Goal: Task Accomplishment & Management: Complete application form

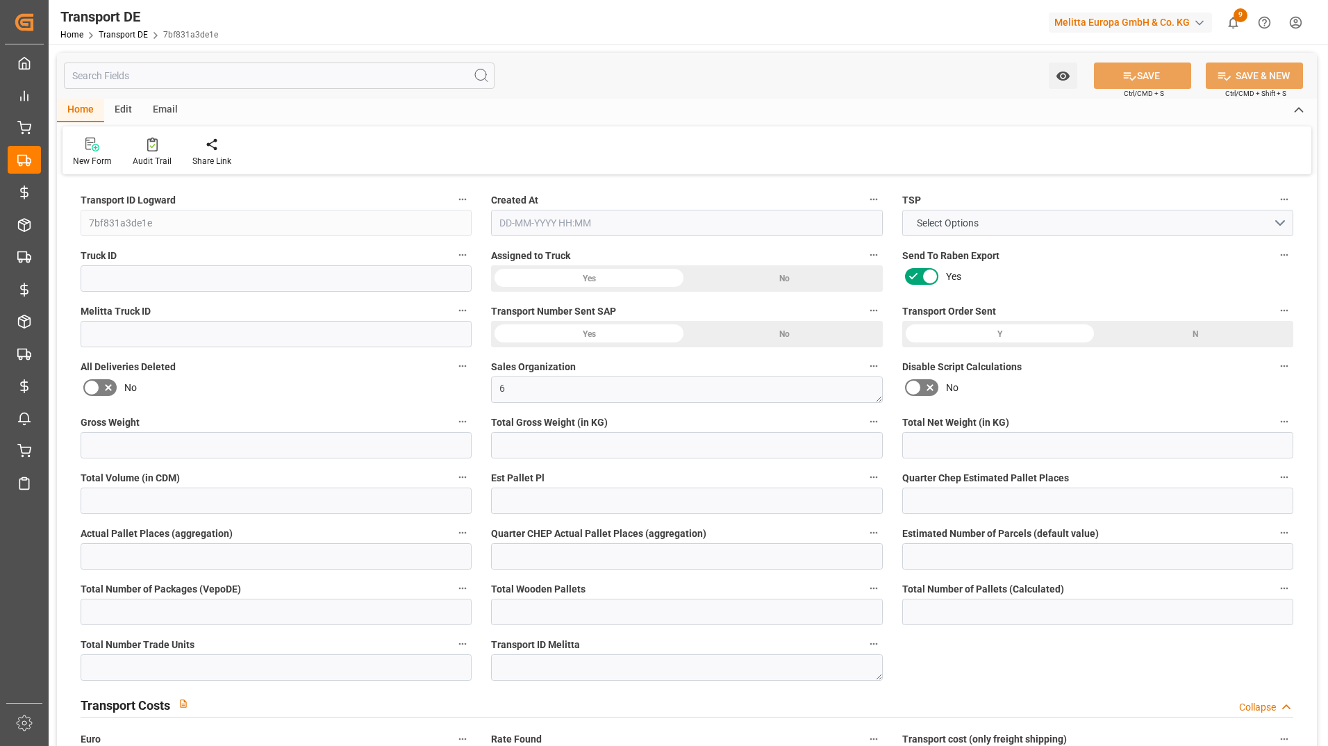
type input "10522"
type input "8601.84"
type input "6944.4"
type input "65047.84"
type input "66"
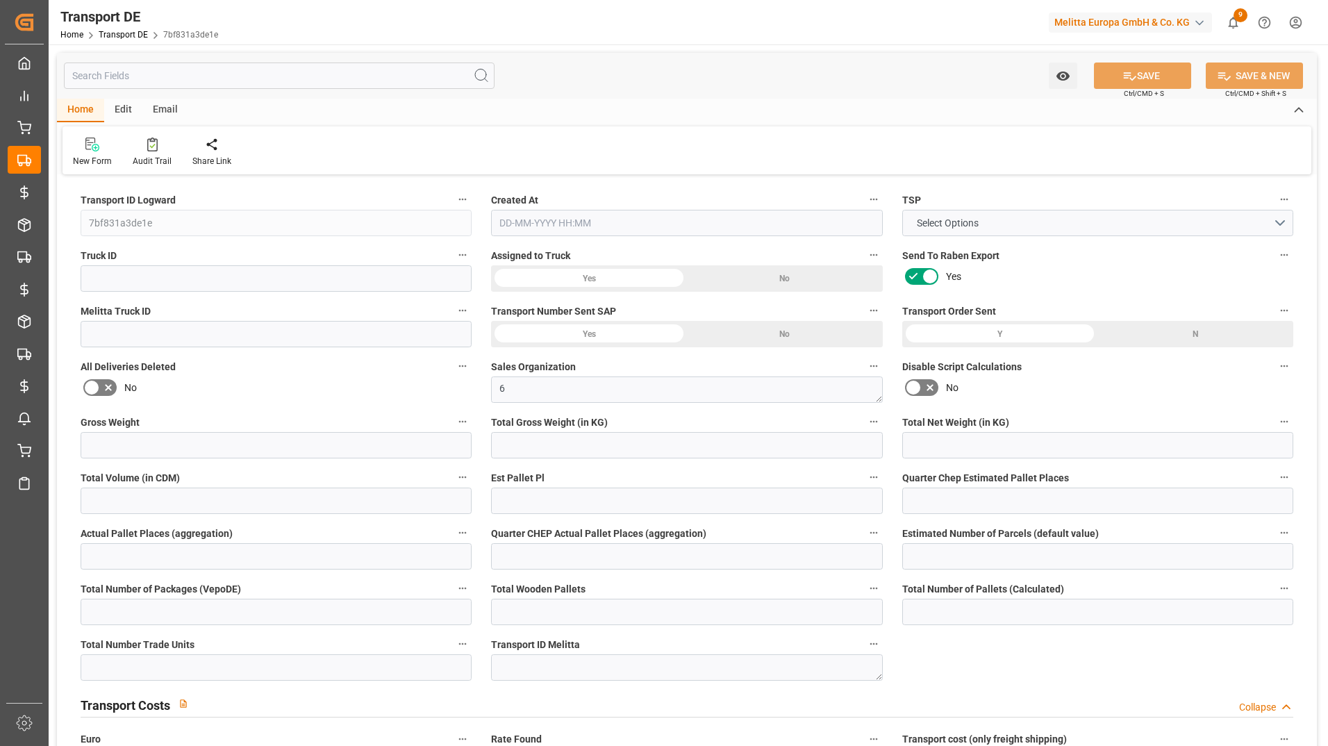
type input "0"
type input "1"
type input "0"
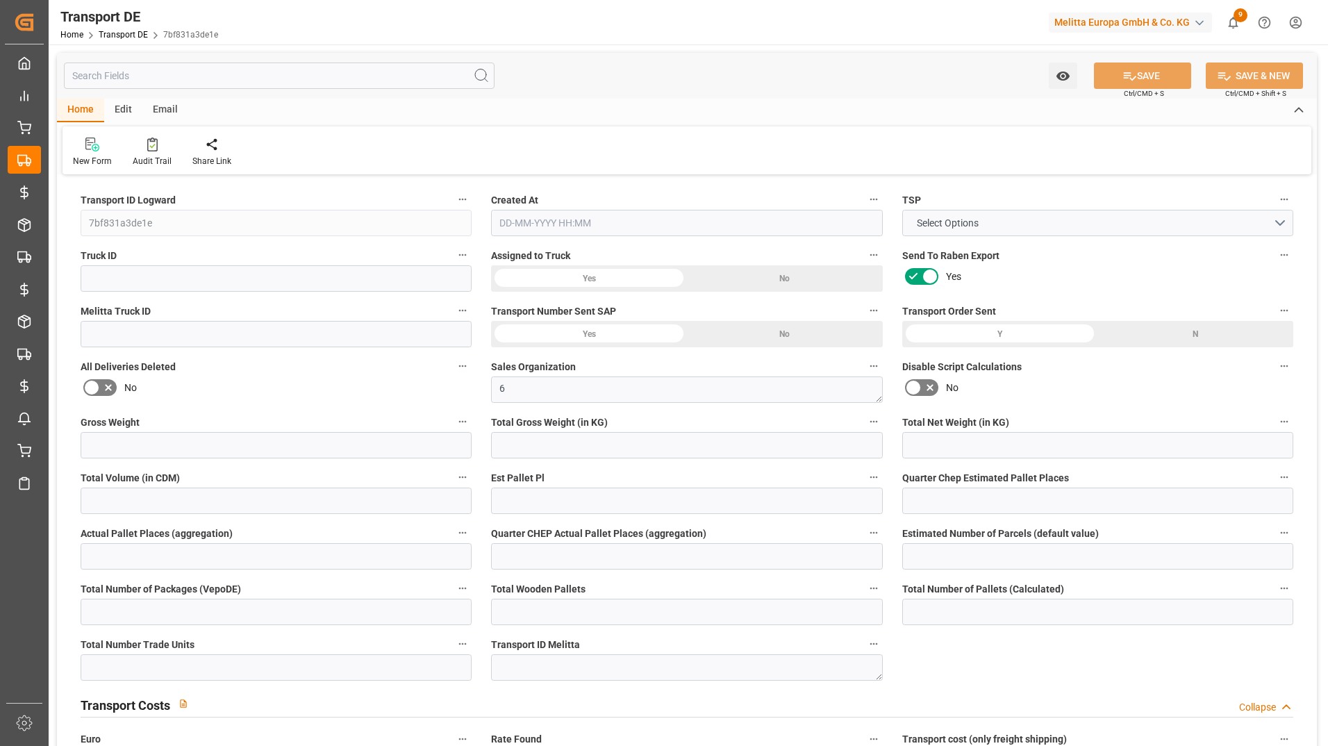
type input "66"
type input "0"
type input "55440"
type input "0"
type input "3.039"
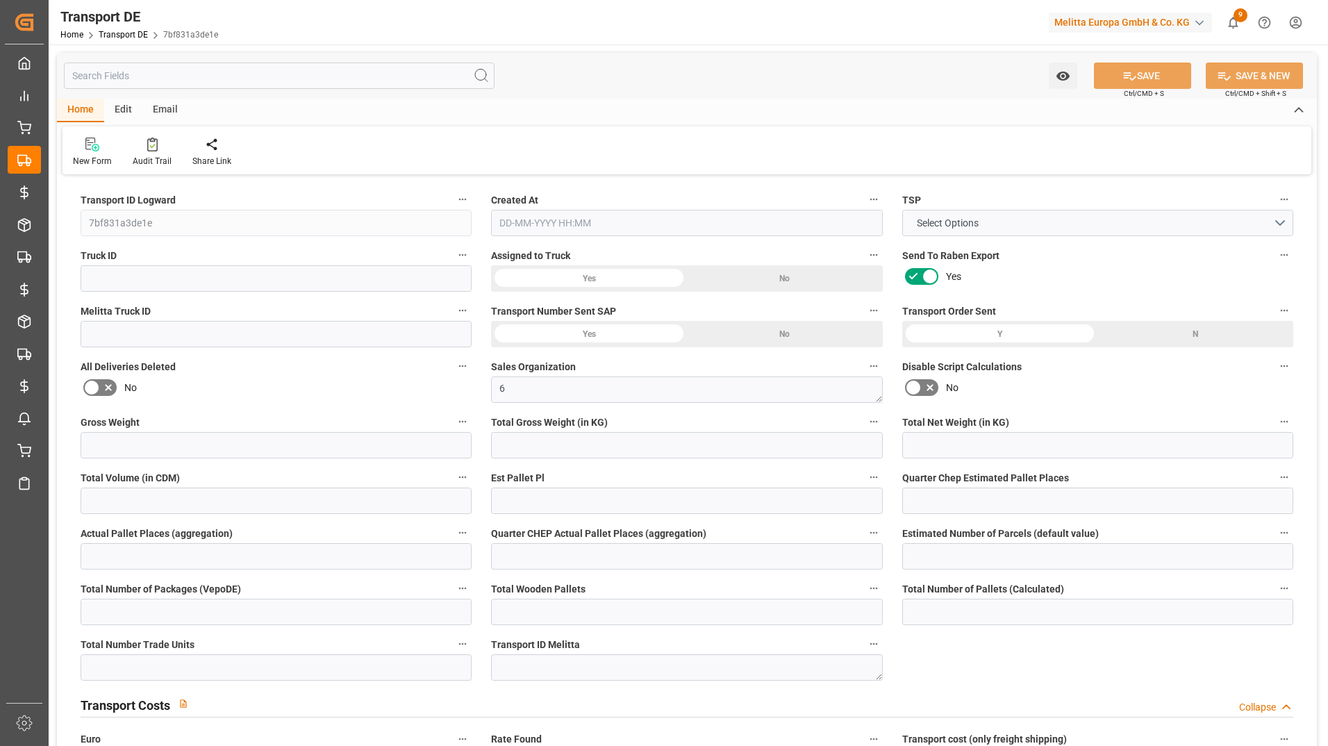
type input "0"
type input "91"
type input "0"
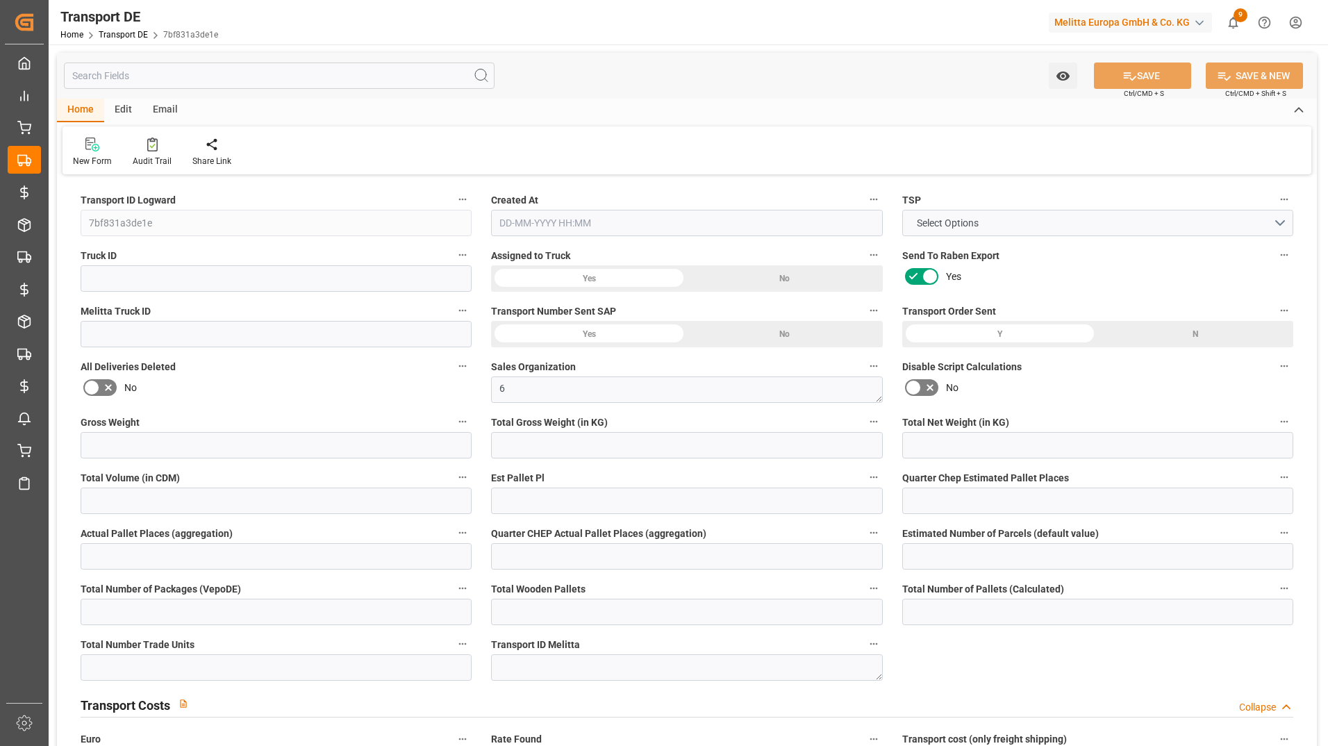
type input "0"
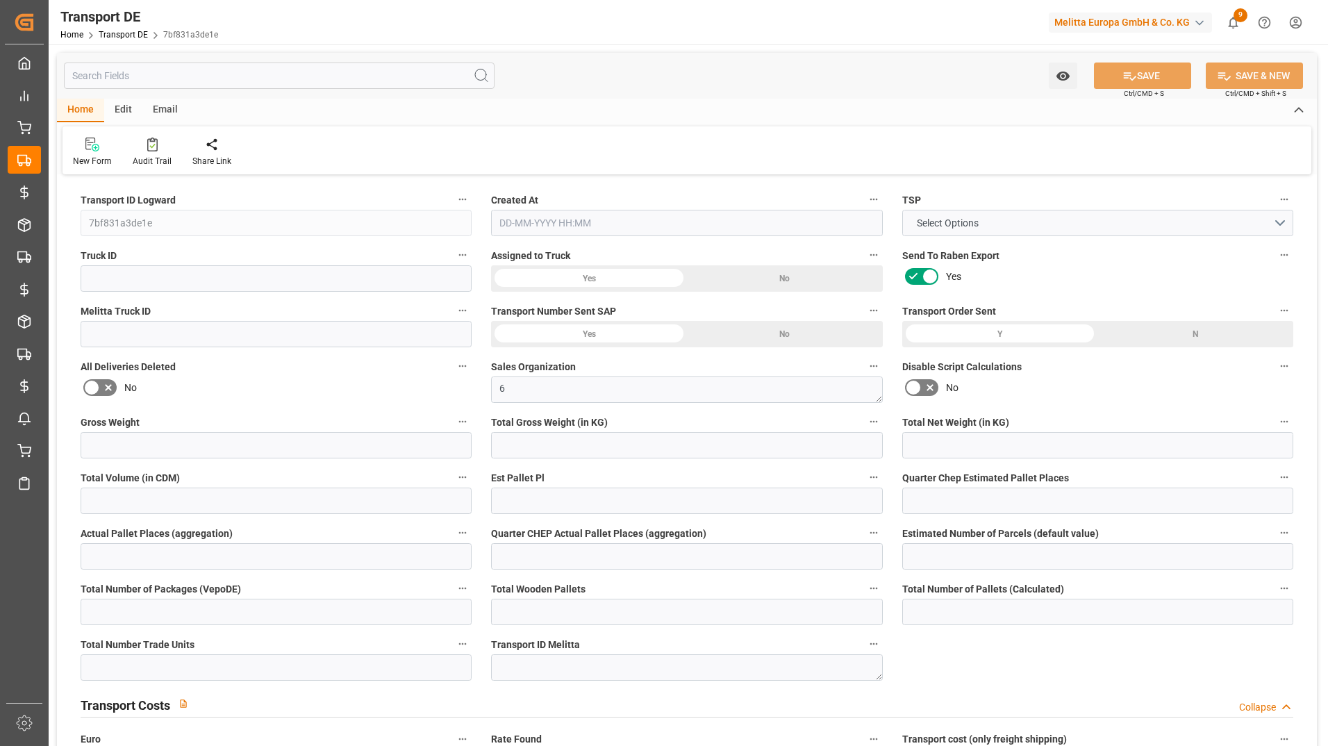
type input "0"
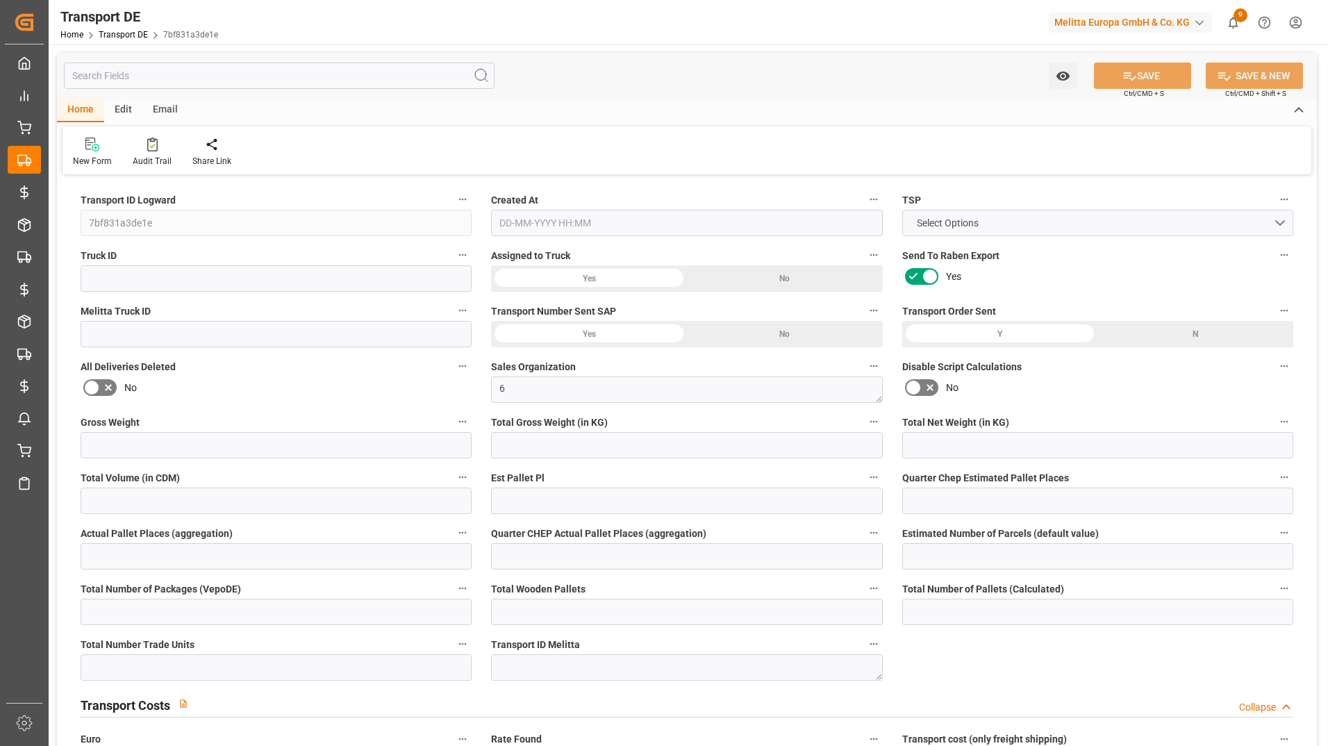
type input "0"
type input "8601.84"
type input "4710.8598"
type input "21"
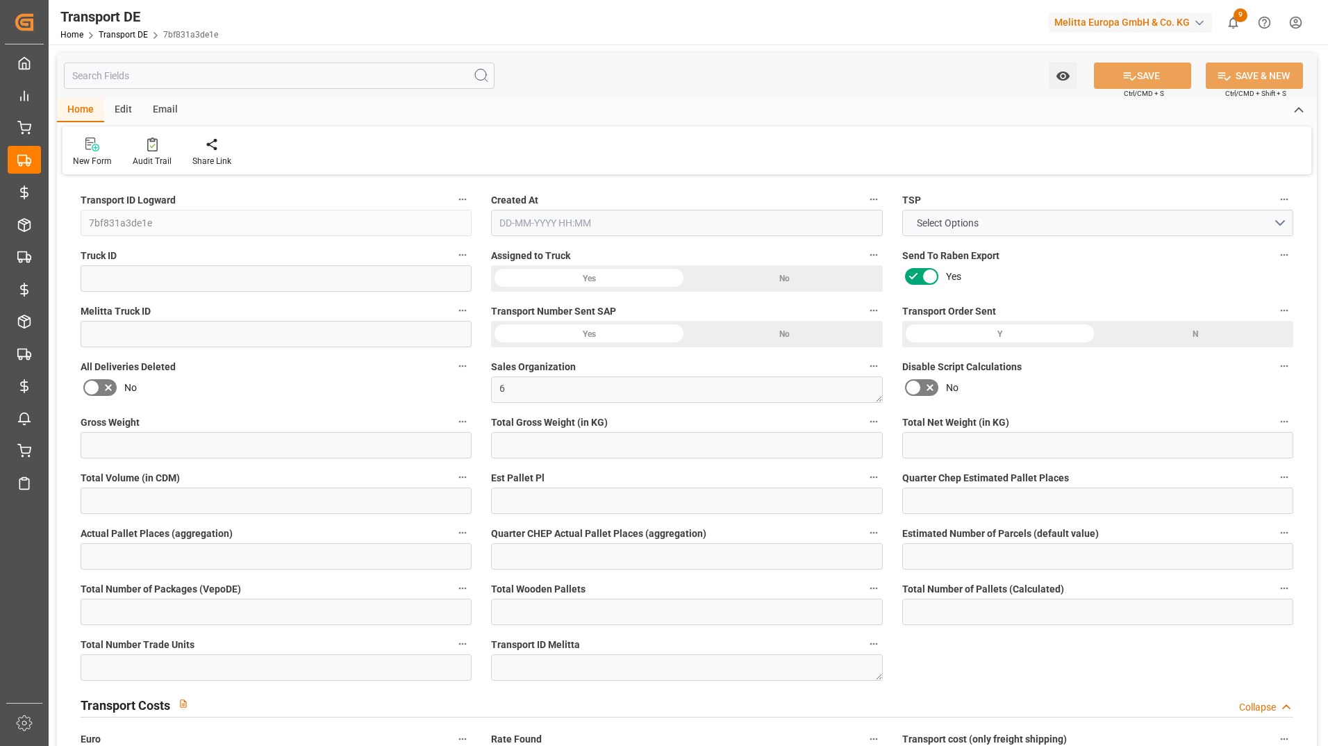
type input "35"
type input "66"
type input "0"
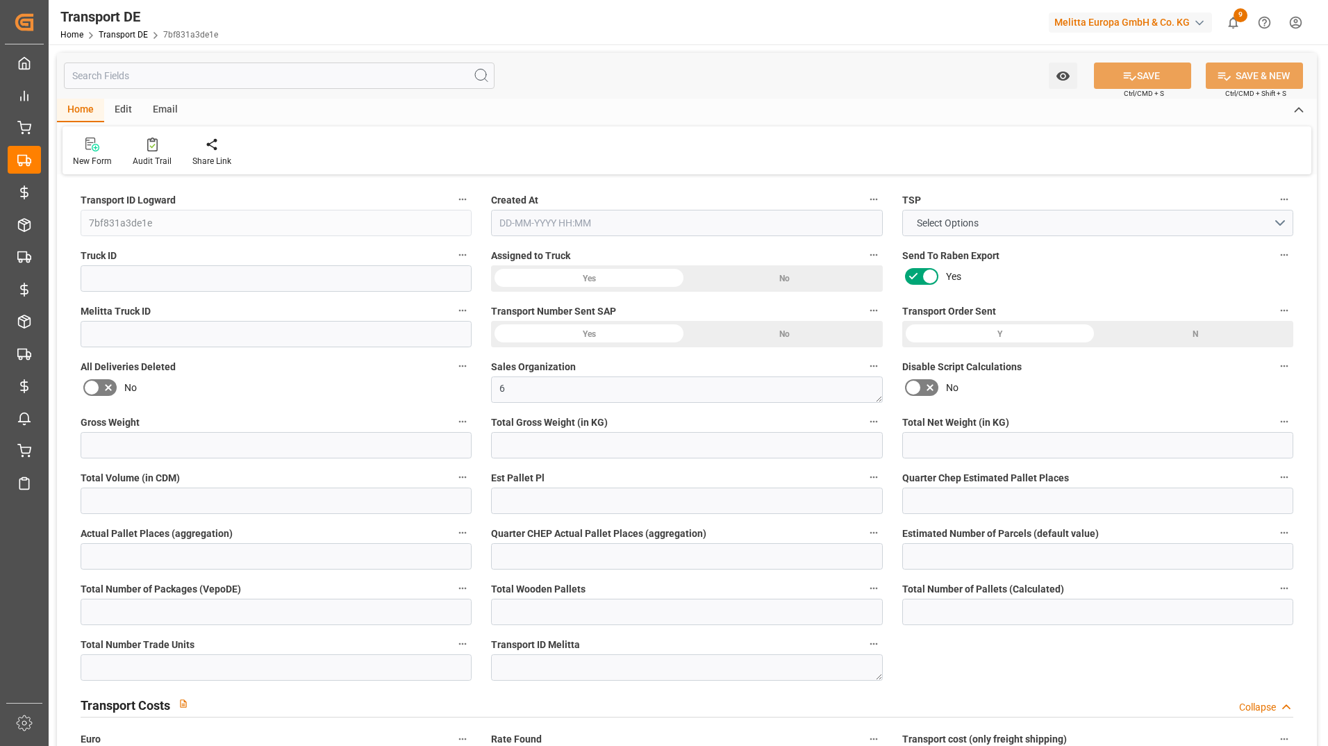
type input "0"
type input "1"
type input "0"
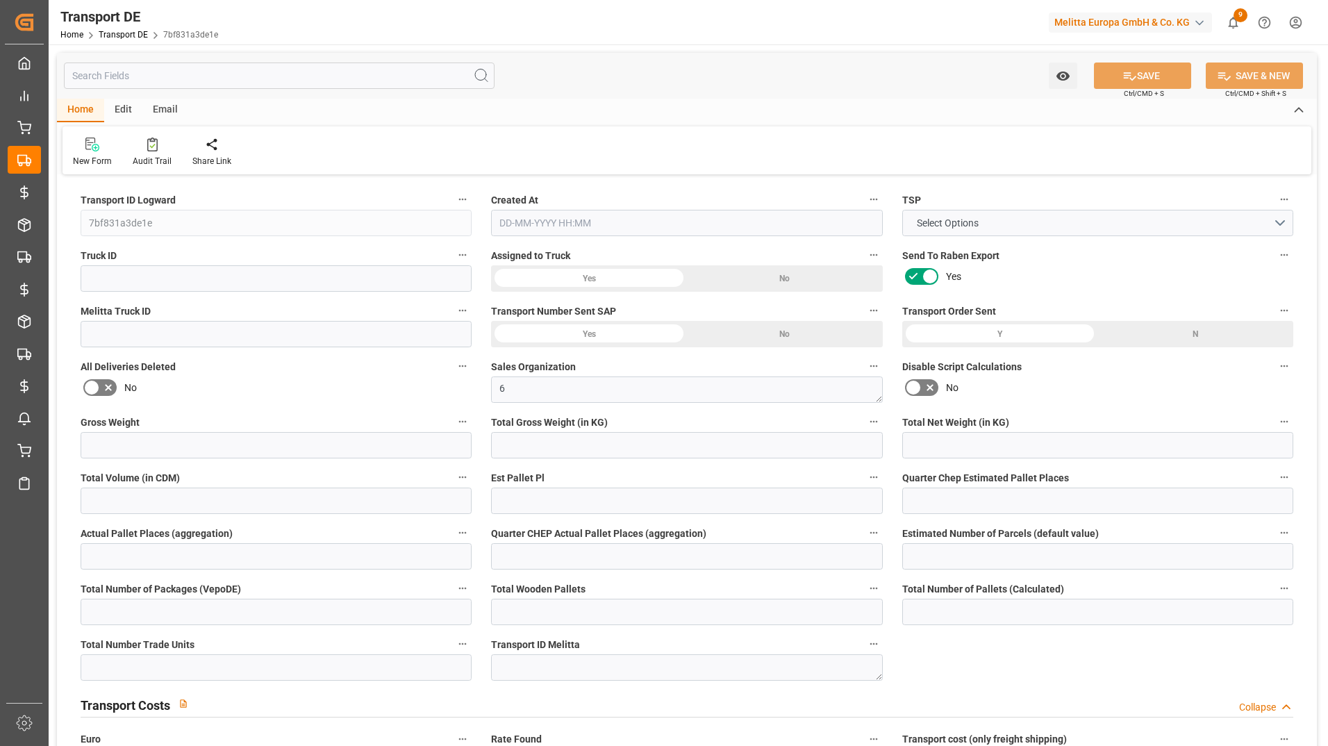
type input "0"
type input "3.039"
type input "0"
type input "[DATE] 15:48"
type input "[DATE]"
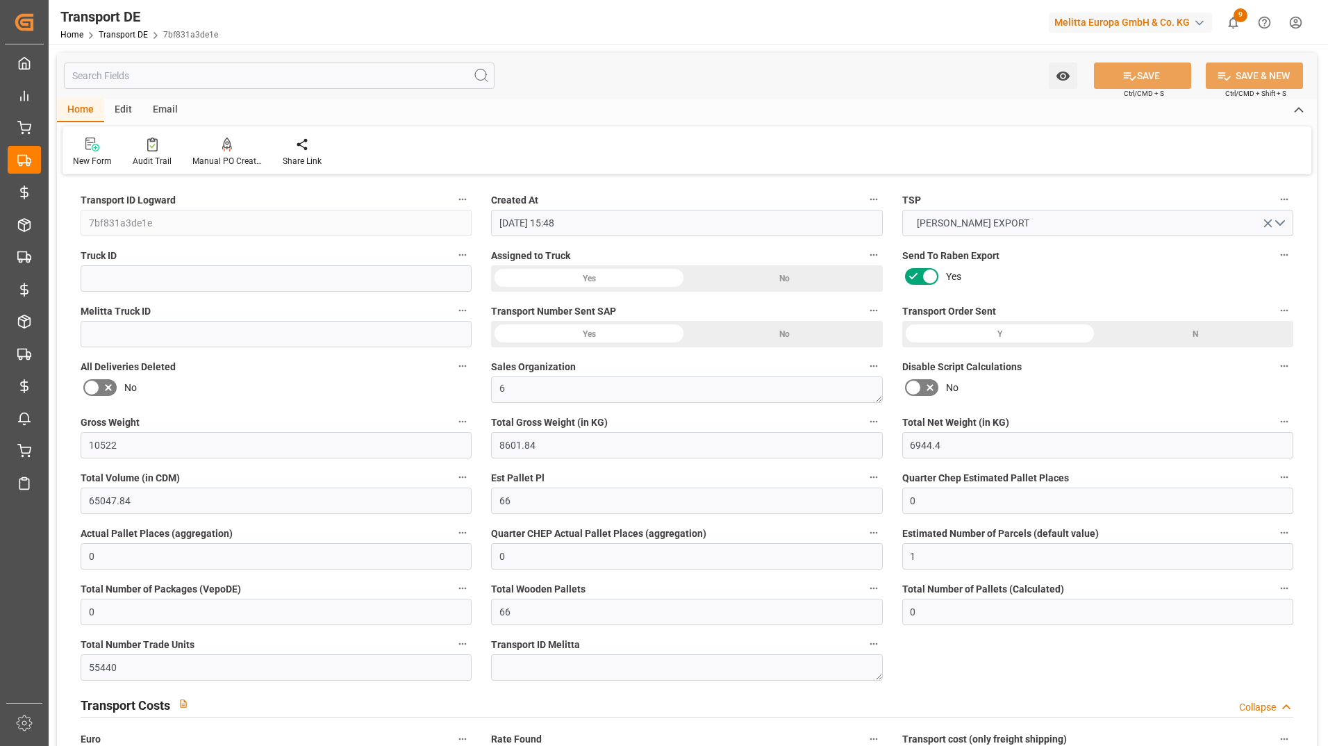
type input "[DATE]"
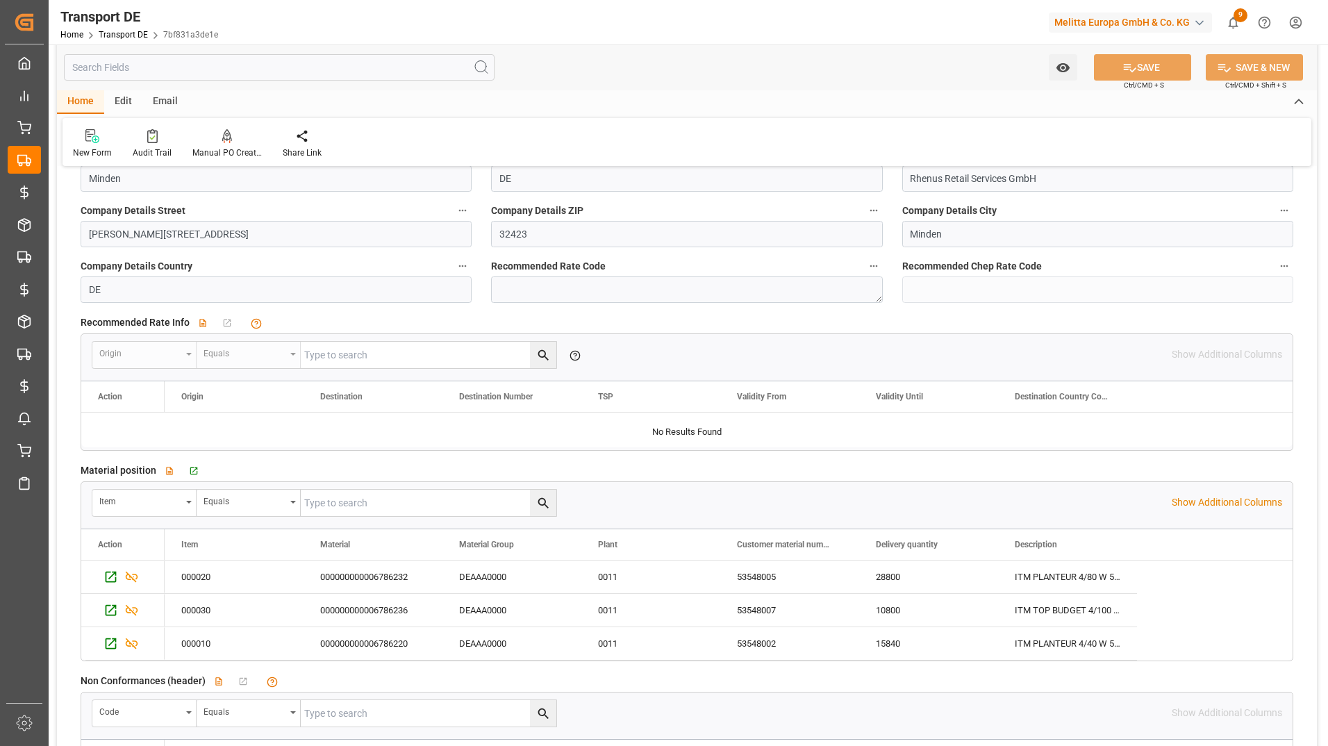
scroll to position [2293, 0]
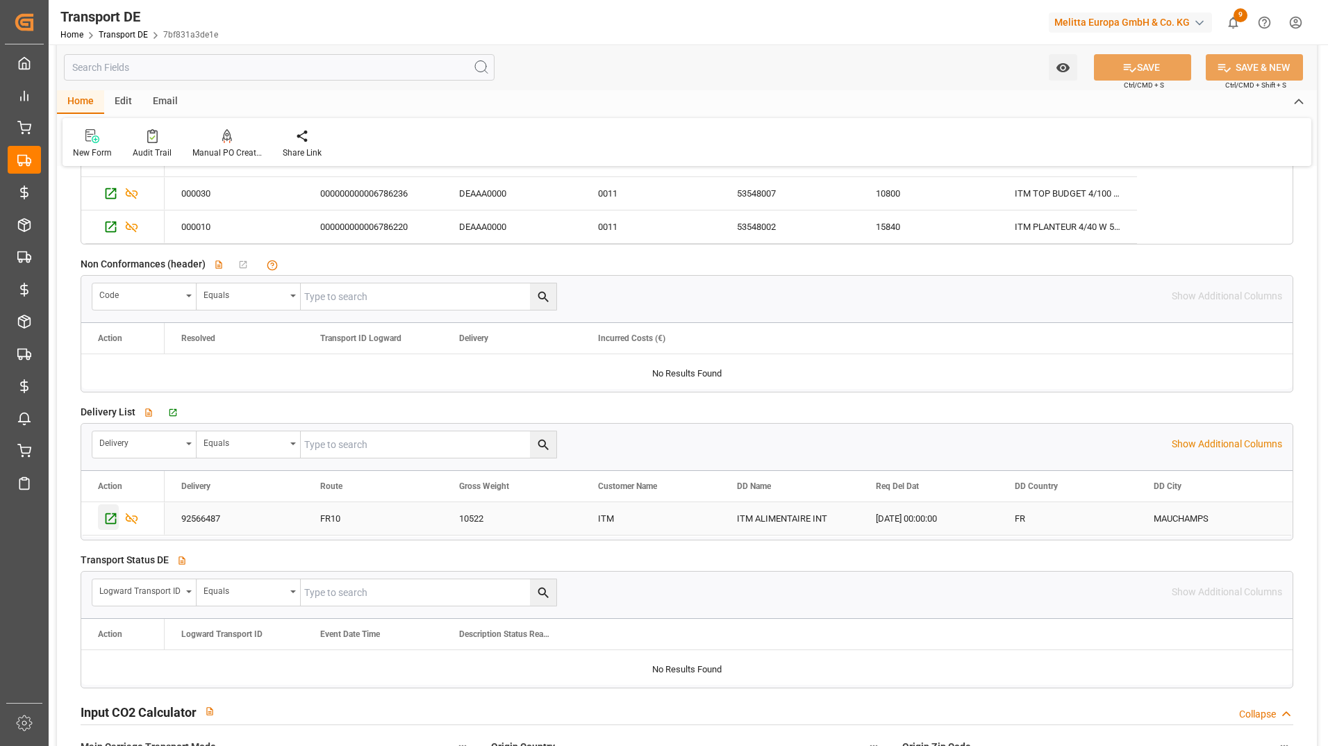
click at [101, 516] on div "Press SPACE to select this row." at bounding box center [108, 517] width 21 height 26
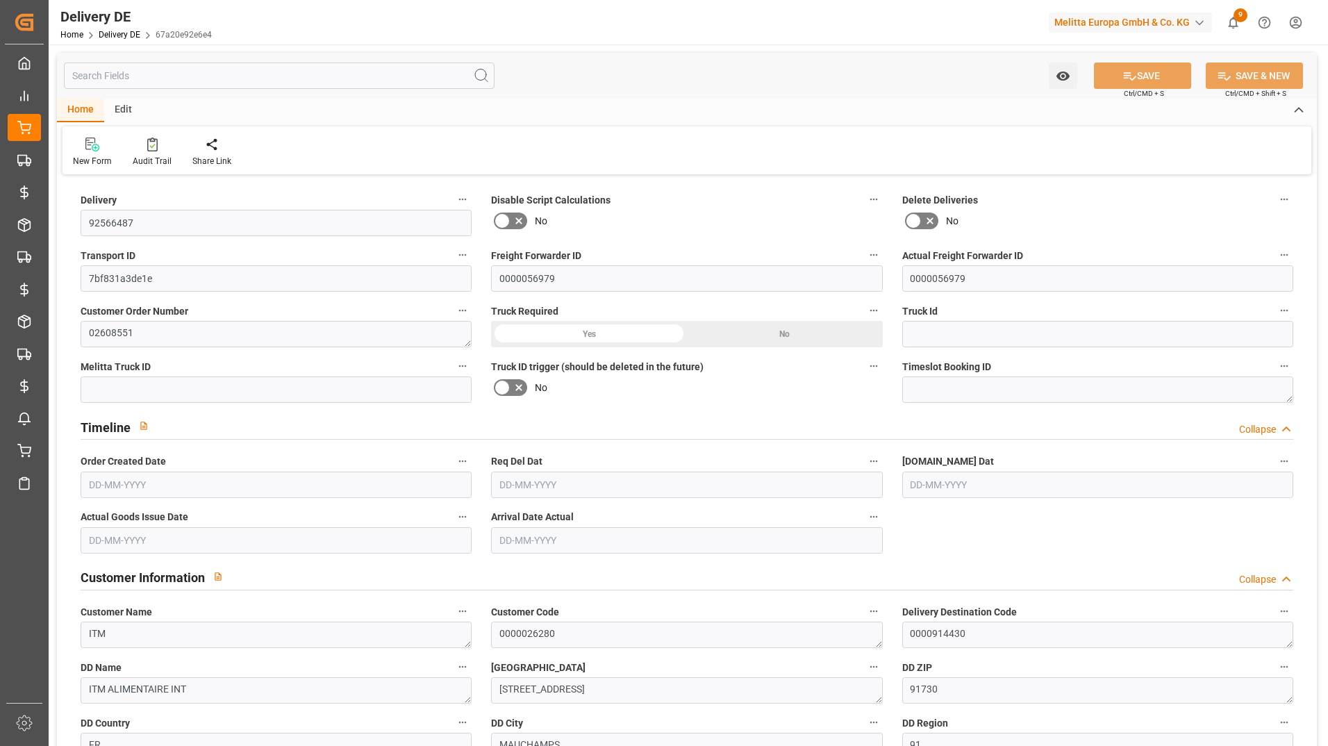
type input "0"
type input "66"
type input "6944.4"
type input "10522"
type input "65047.84"
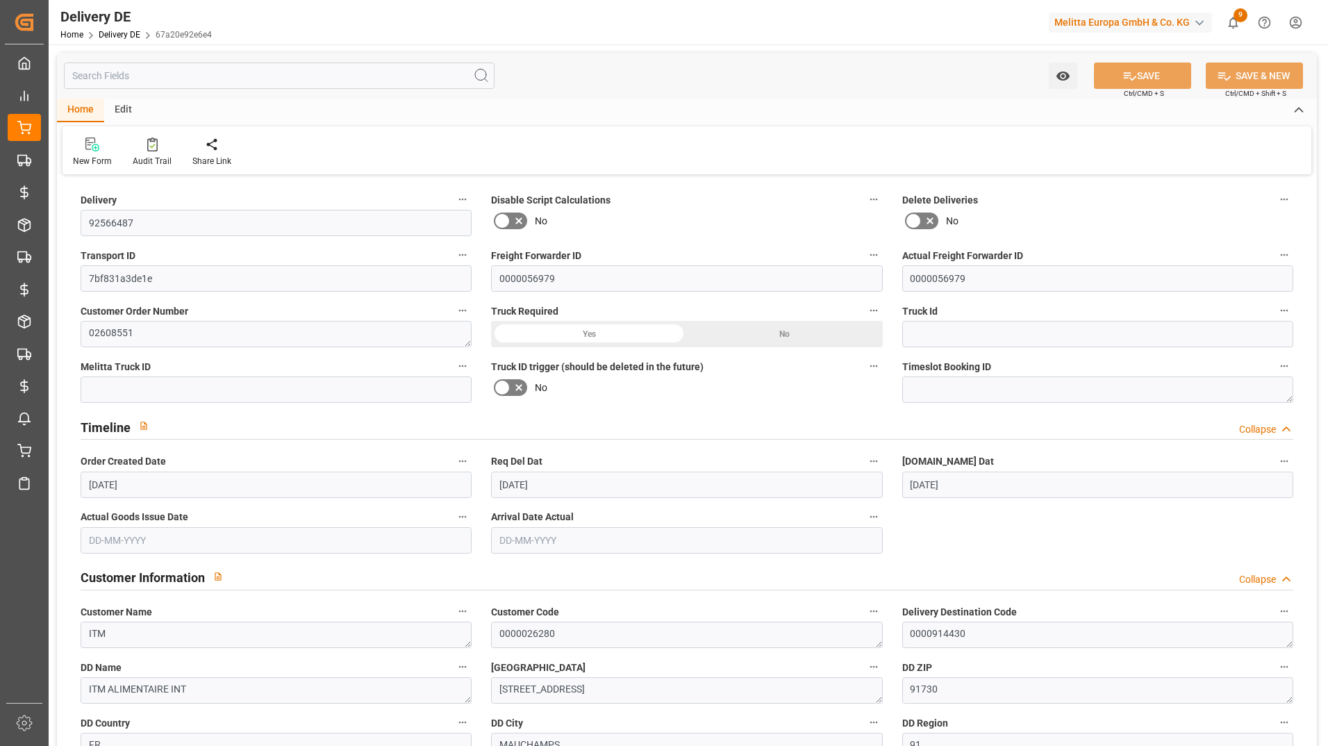
type input "09-10-2025"
type input "[DATE]"
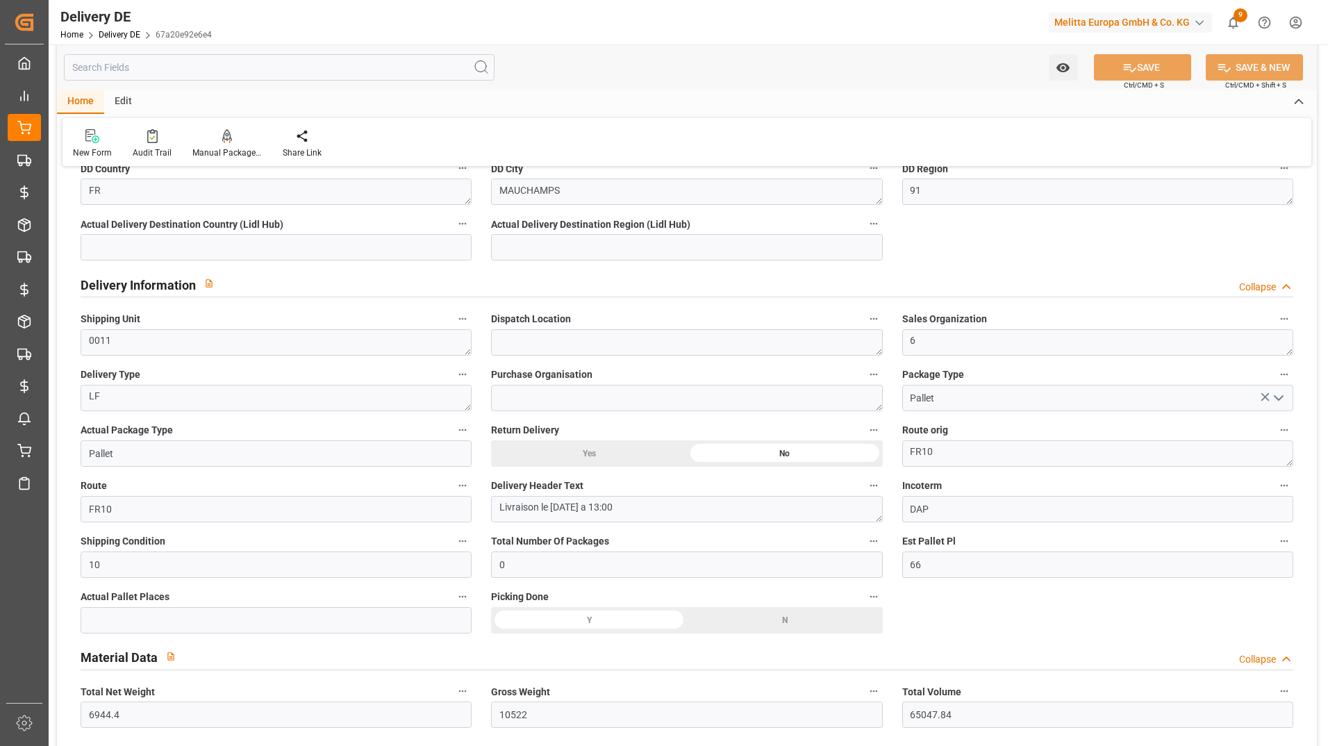
scroll to position [556, 0]
drag, startPoint x: 921, startPoint y: 565, endPoint x: 900, endPoint y: 570, distance: 21.6
click at [900, 570] on div "Est Pallet Pl 66" at bounding box center [1098, 554] width 411 height 56
type input "2"
type input "33"
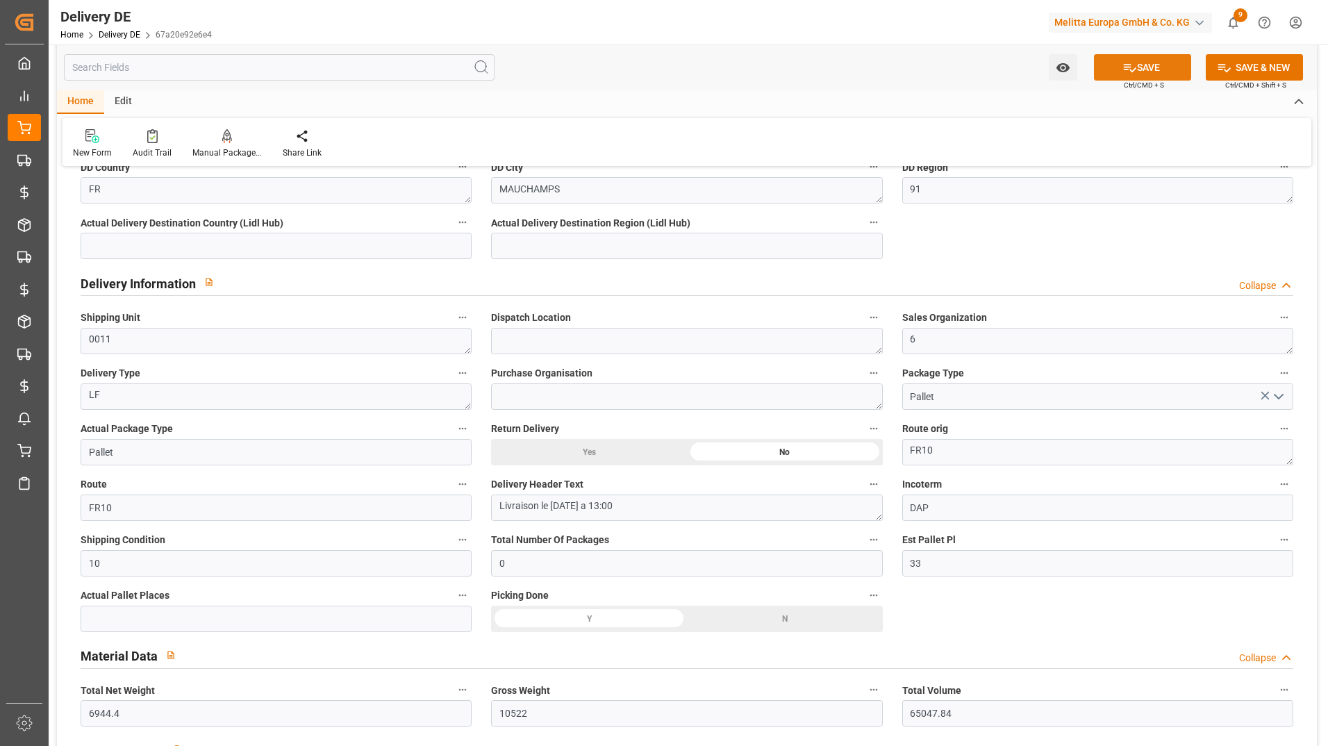
click at [1164, 68] on button "SAVE" at bounding box center [1142, 67] width 97 height 26
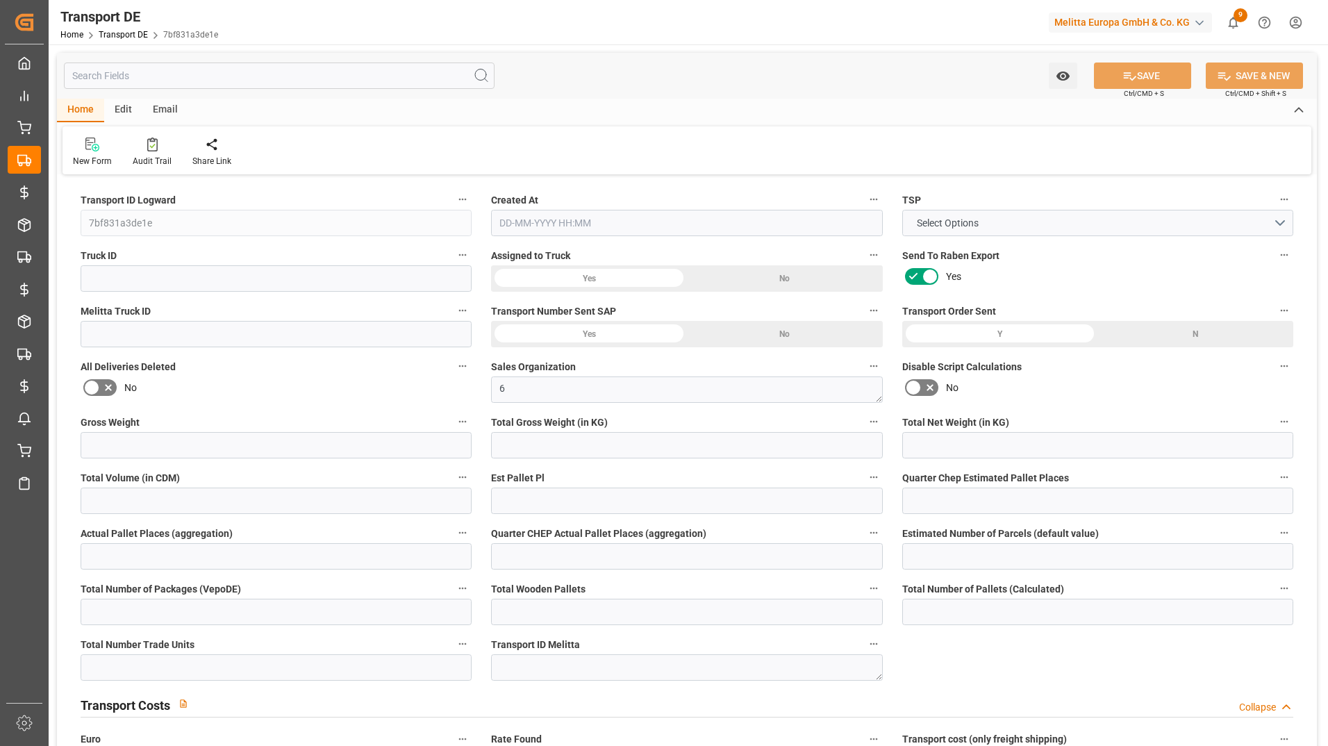
type input "10522"
type input "8601.84"
type input "6944.4"
type input "65047.84"
type input "33"
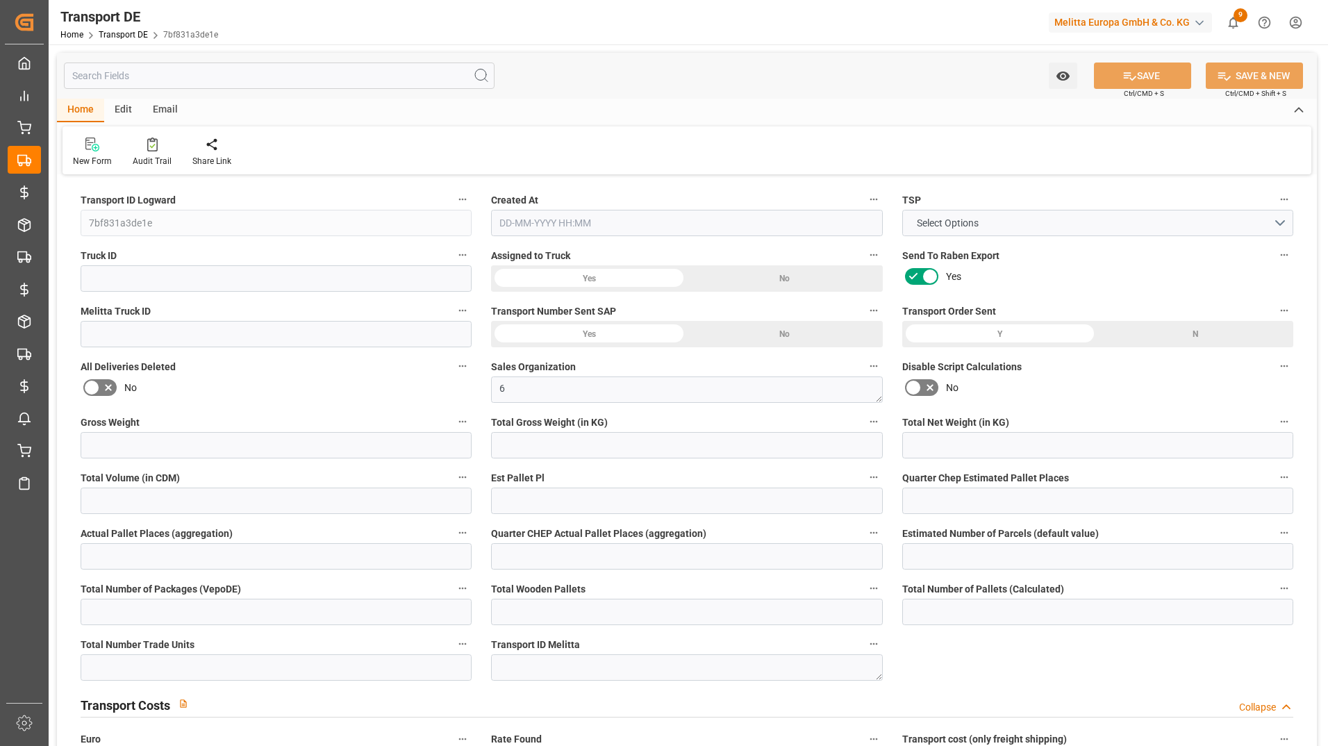
type input "0"
type input "1"
type input "0"
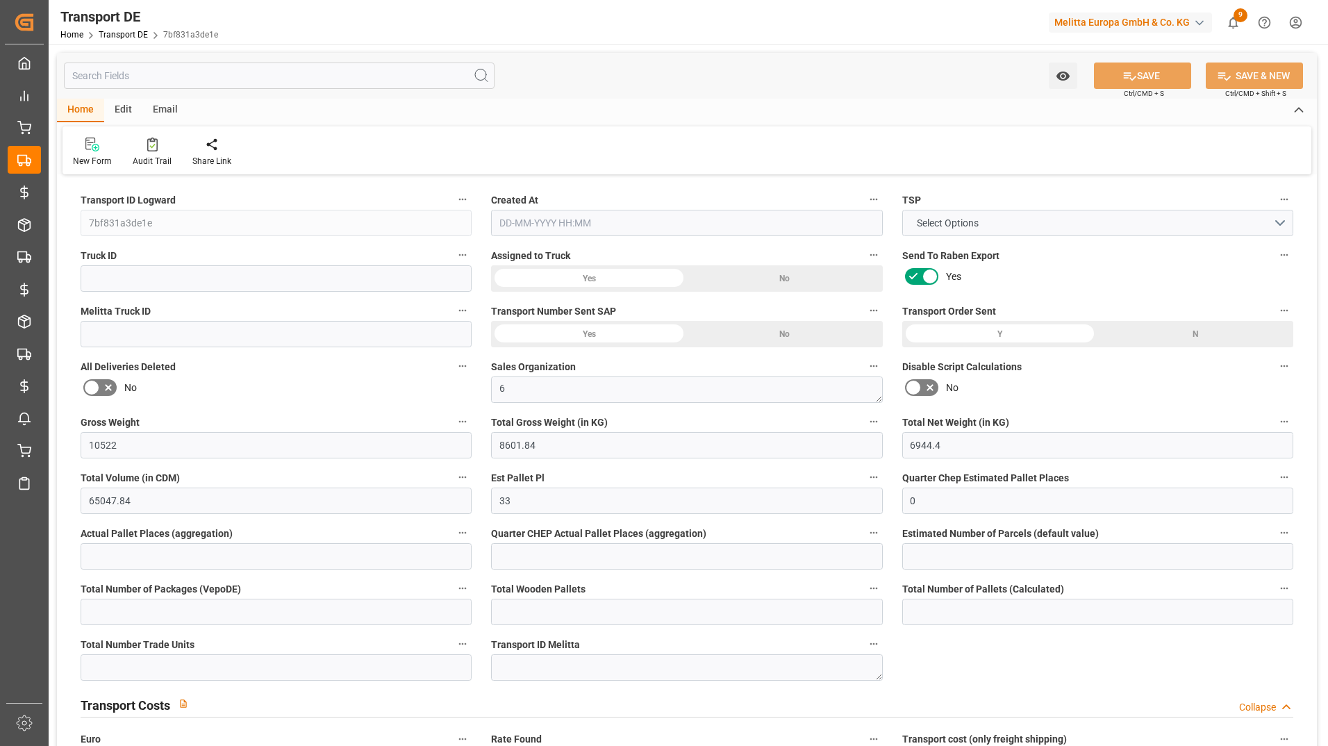
type input "66"
type input "0"
type input "3080"
type input "0"
type input "3.039"
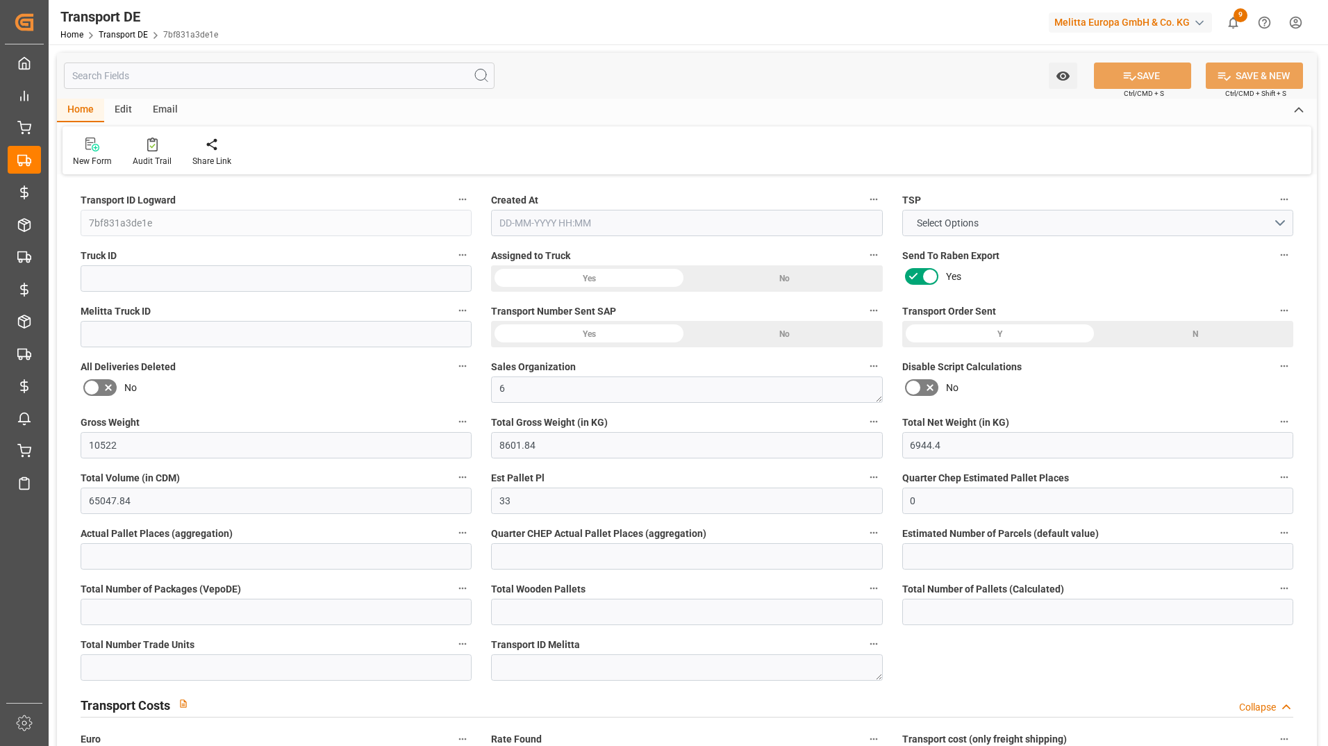
type input "1515"
type input "0"
type input "91"
type input "0"
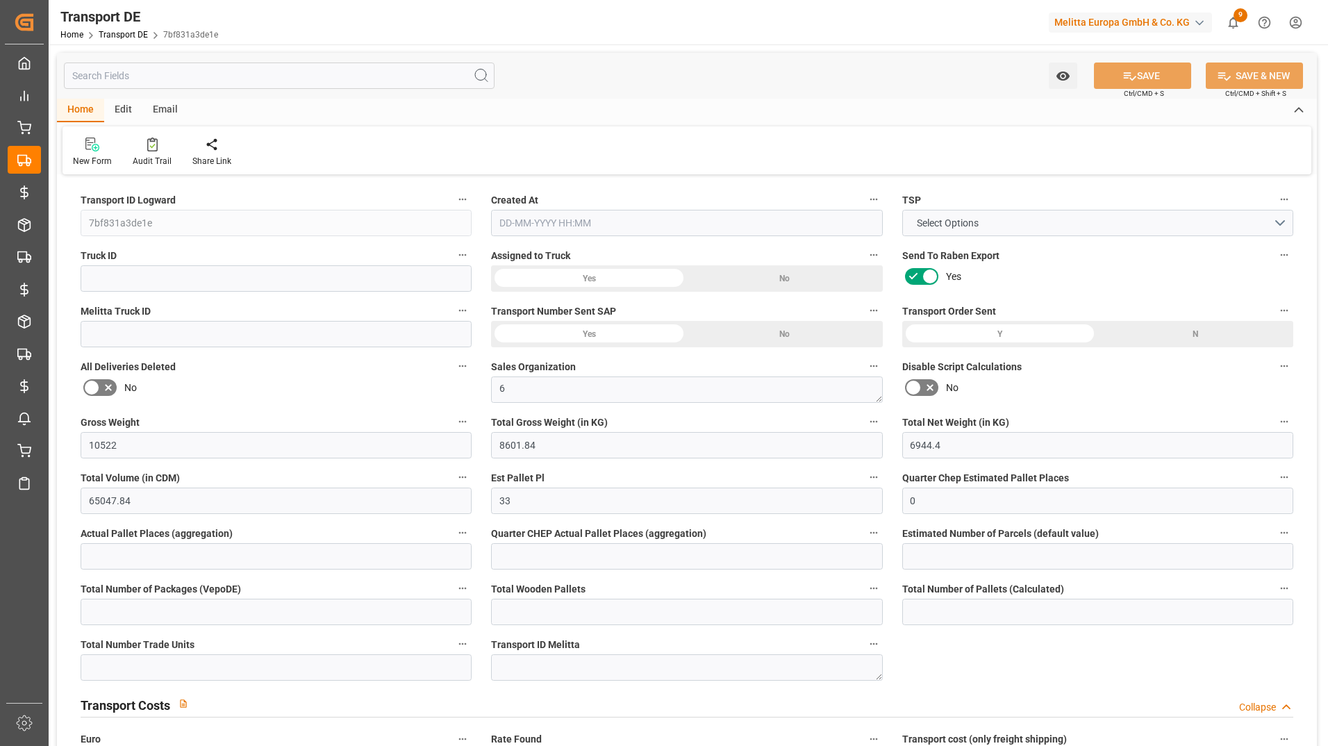
type input "0"
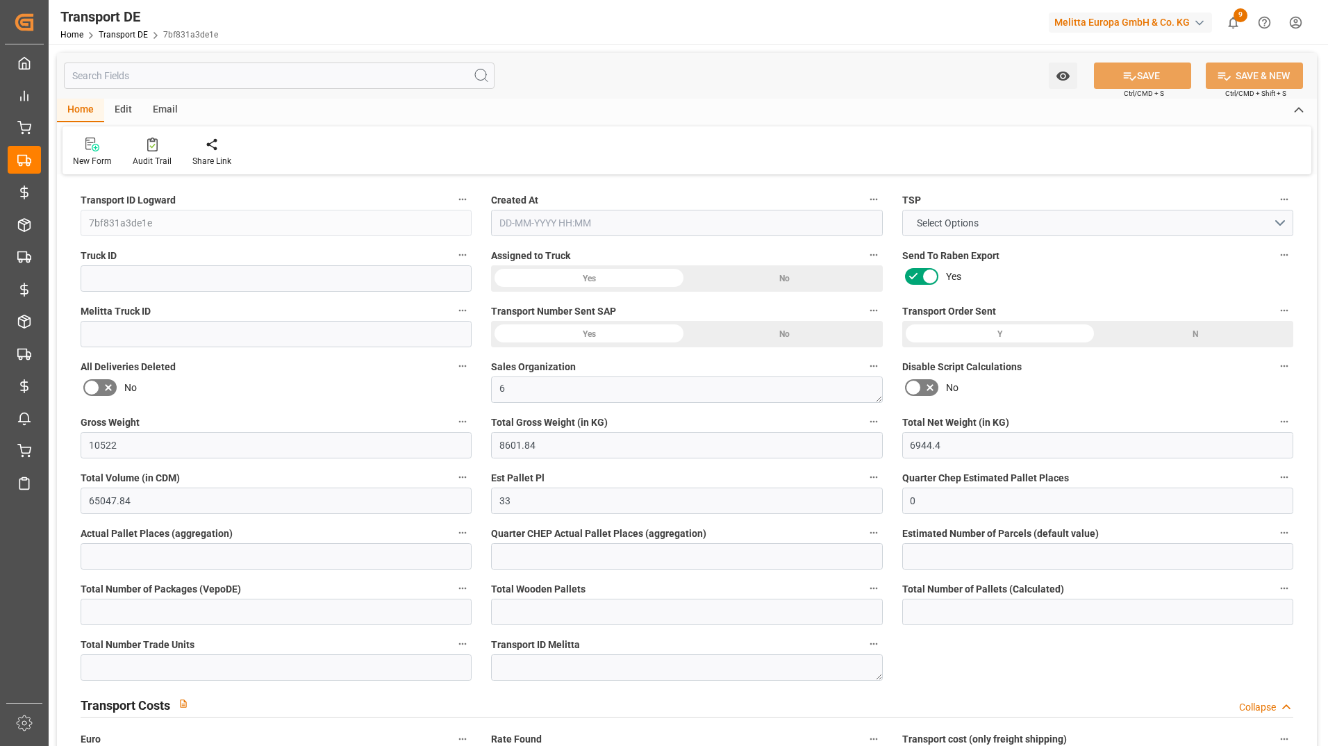
type input "0"
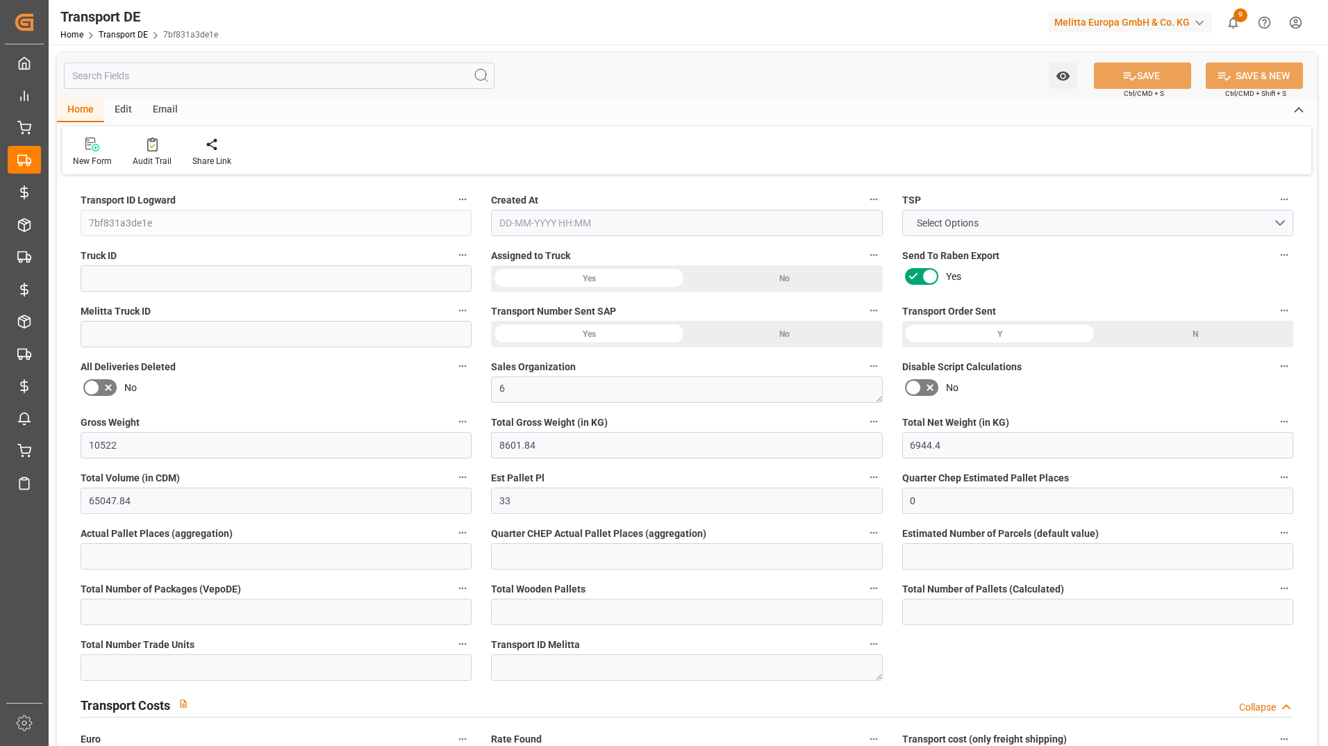
type input "0"
type input "8601.84"
type input "4710.8598"
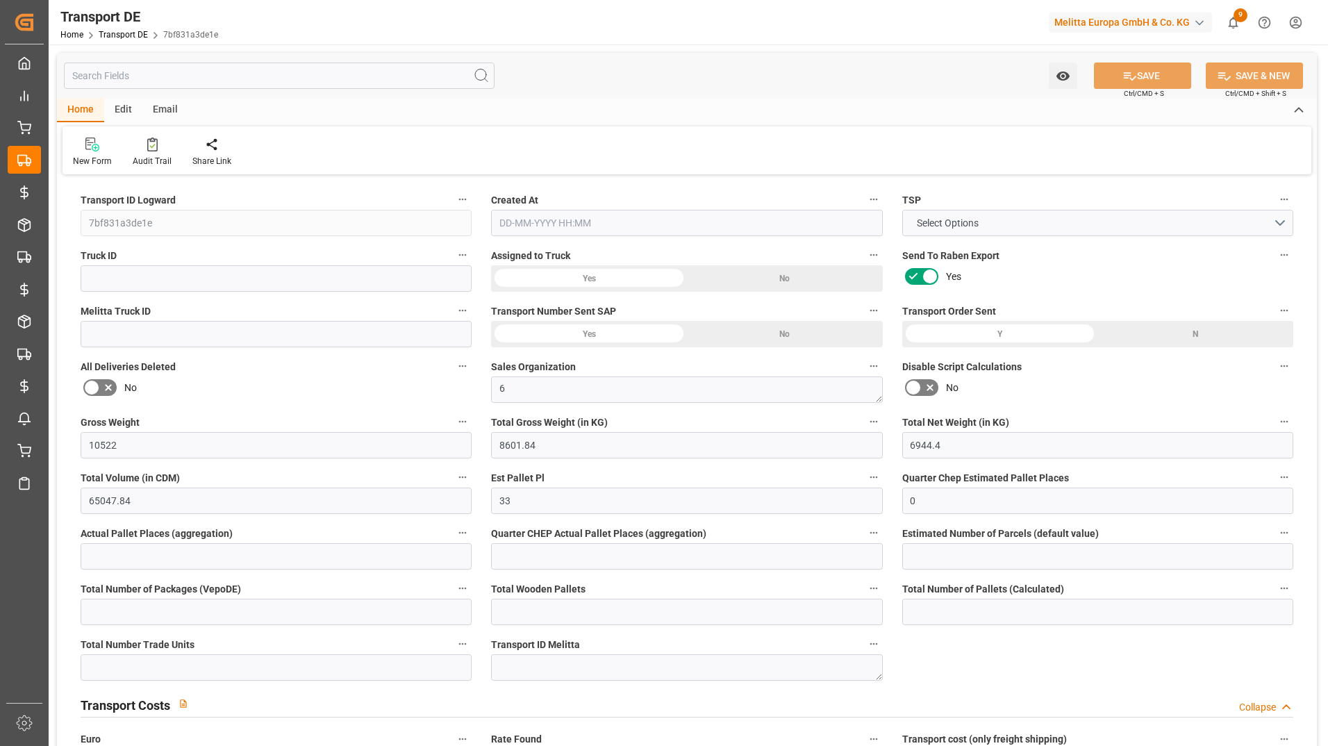
type input "21"
type input "35"
type input "66"
type input "0"
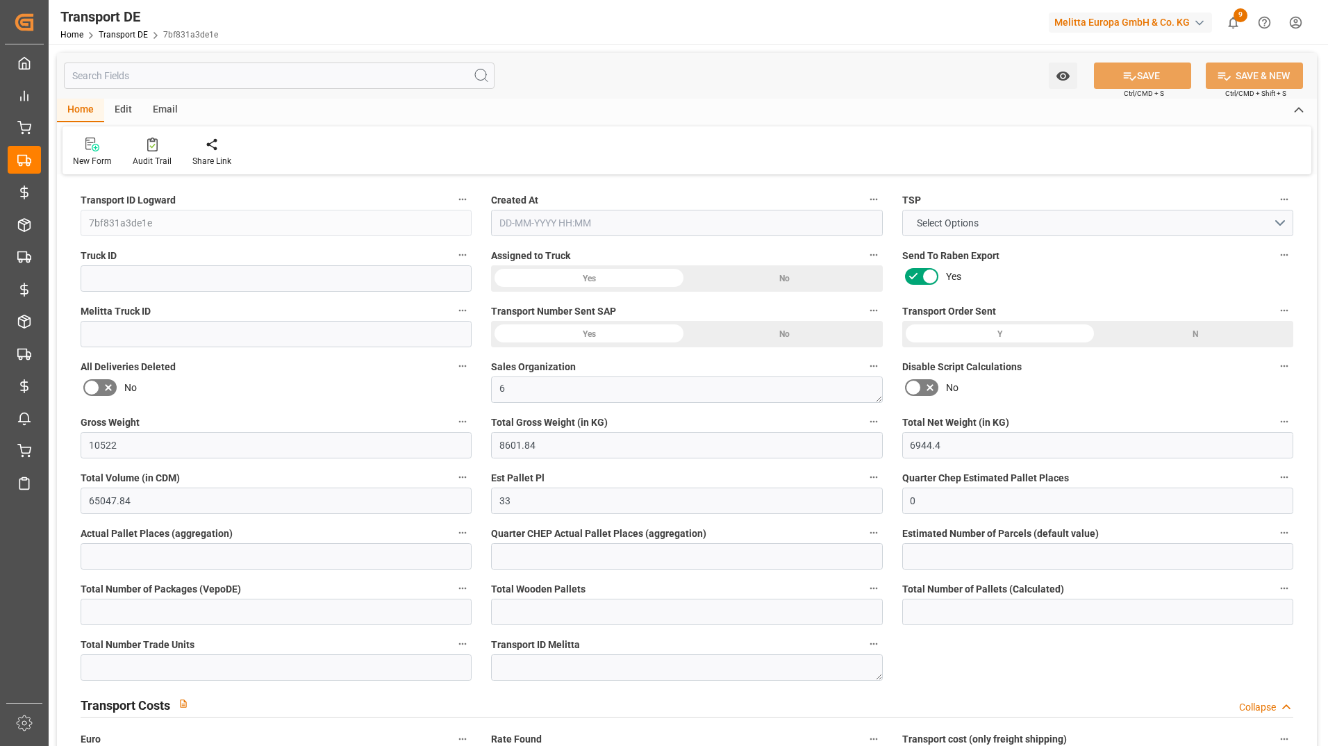
type input "0"
type input "1"
type input "0"
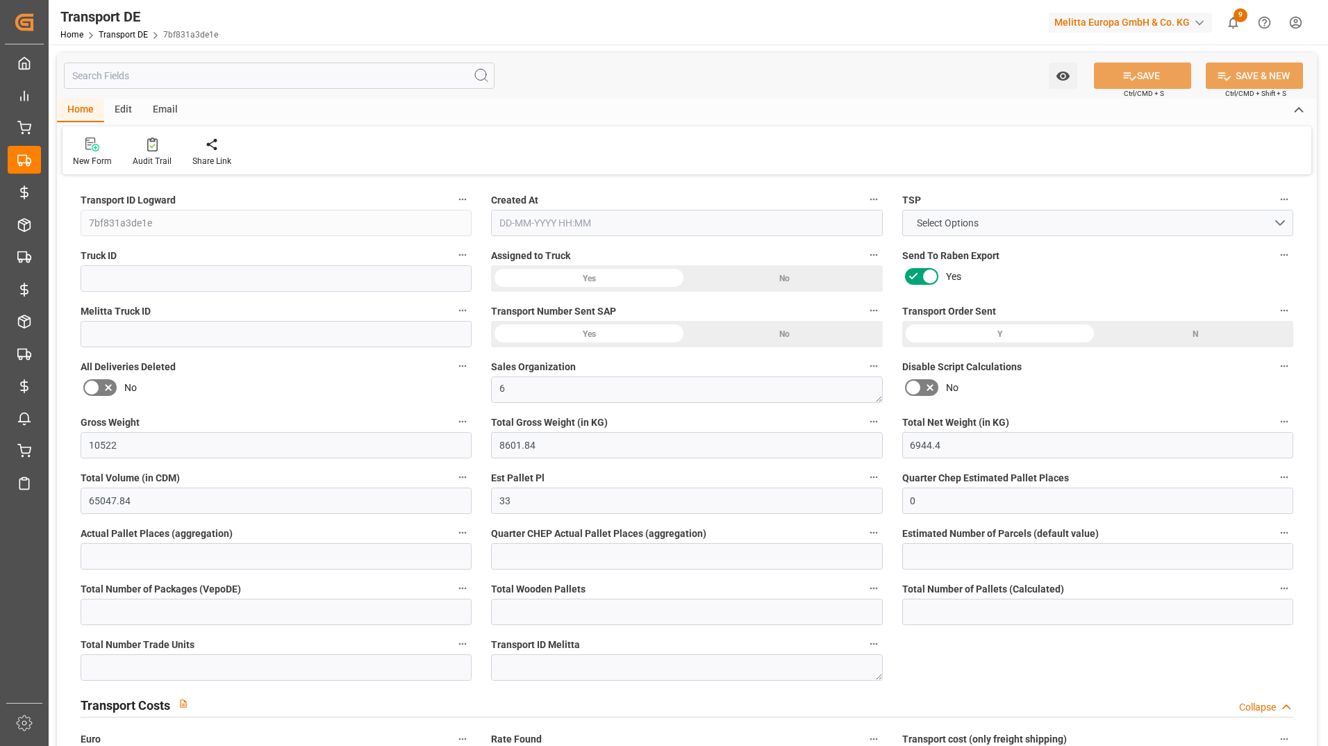
type input "0"
type input "3080"
type input "3.039"
type input "0"
type input "[DATE] 15:48"
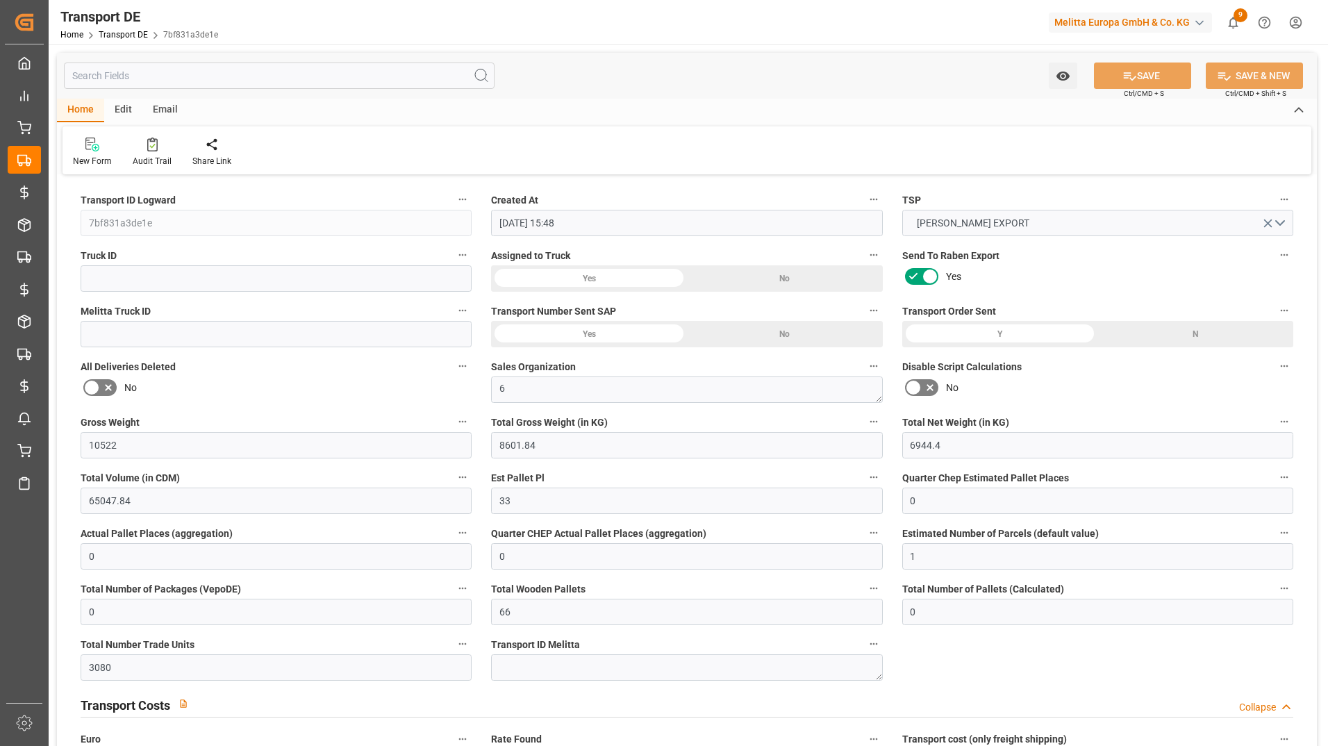
type input "[DATE]"
type input "10522"
type input "8601.84"
type input "6944.4"
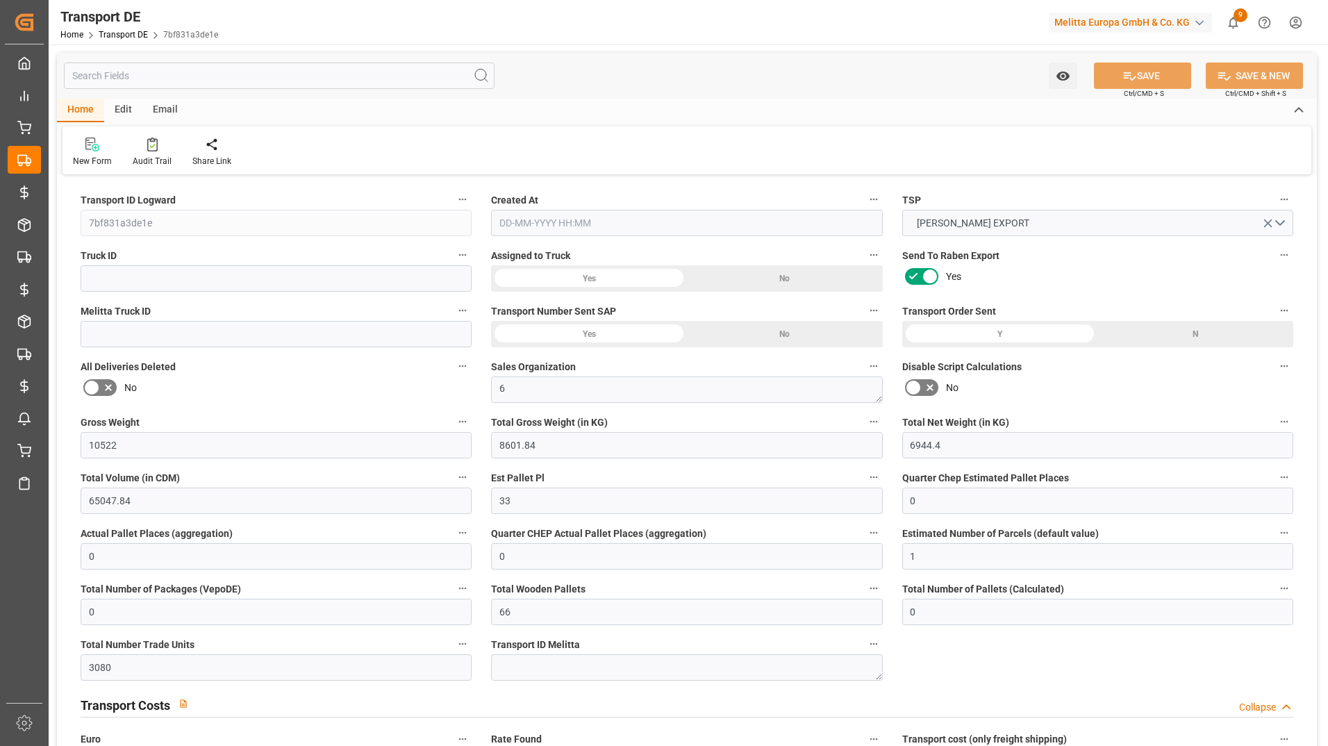
type input "65047.84"
type input "33"
type input "0"
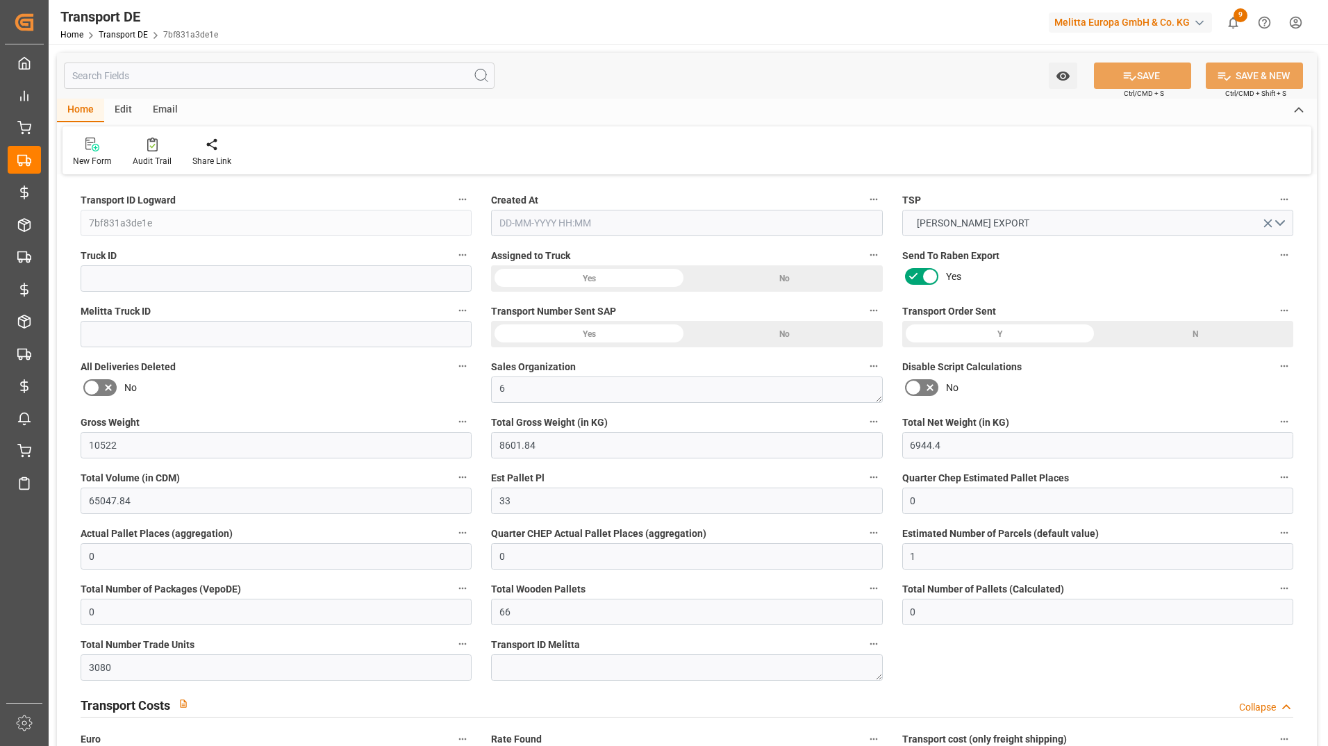
type input "1"
type input "0"
type input "66"
type input "0"
type input "3080"
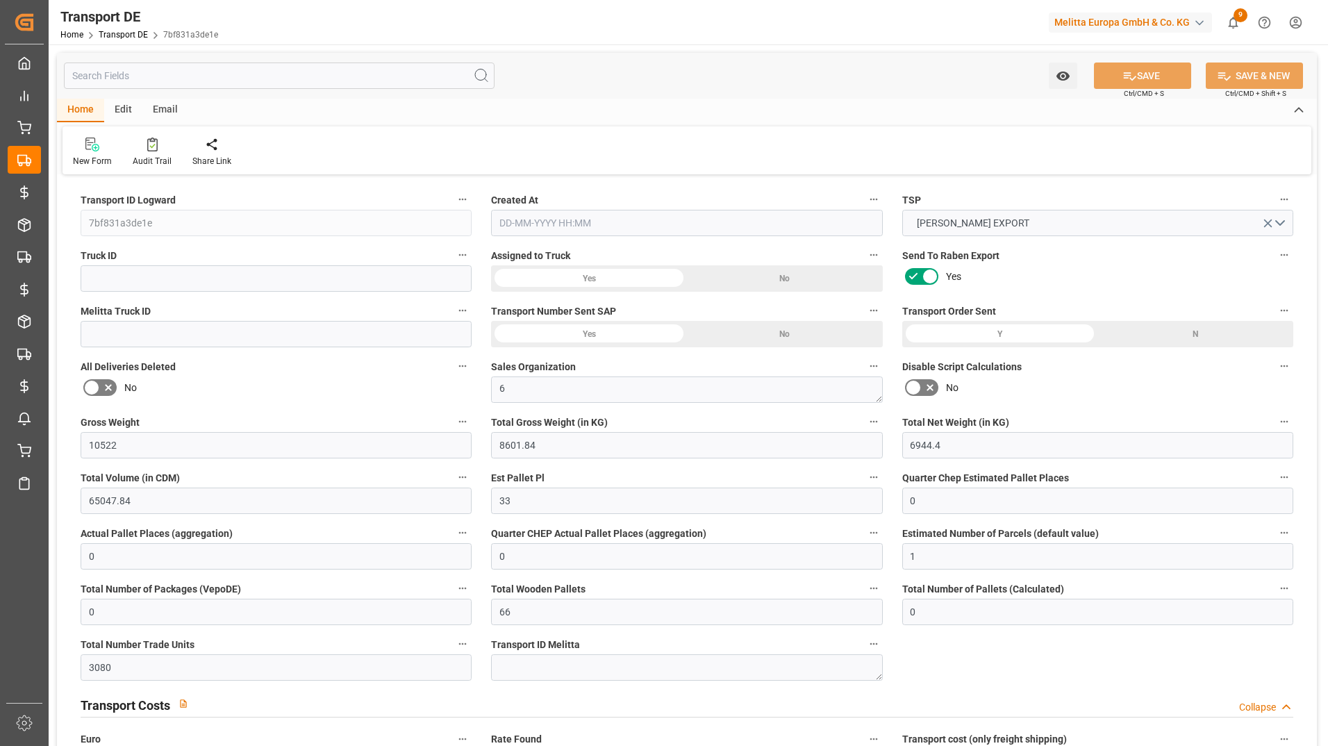
type input "0"
type input "3.039"
type input "1515"
type input "0"
type input "91"
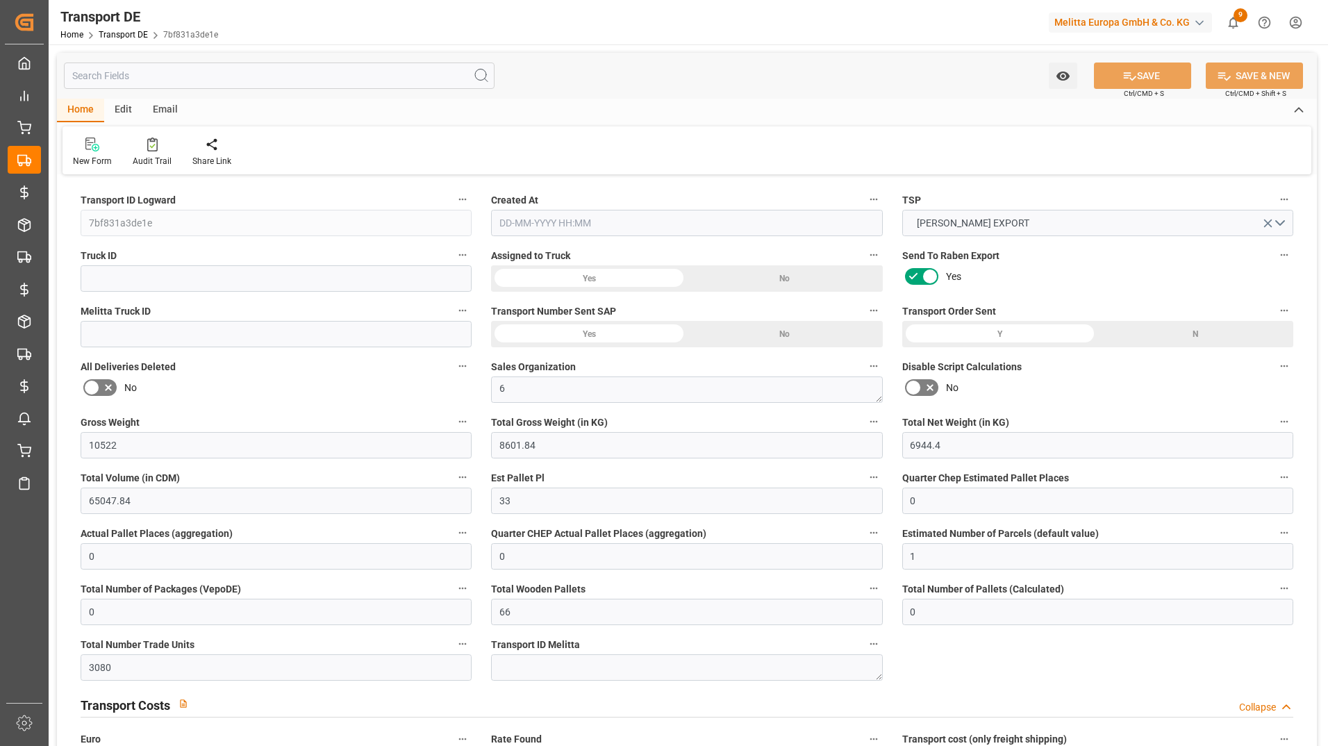
type input "0"
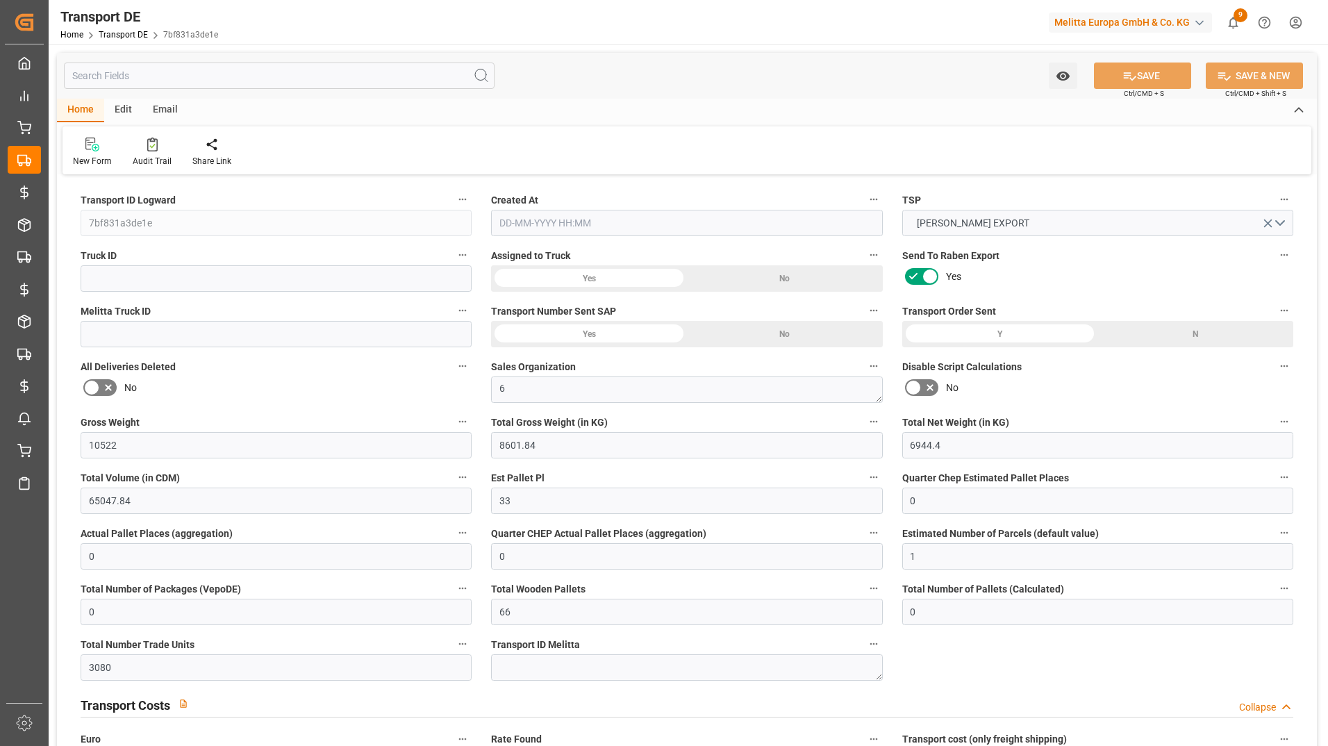
type input "0"
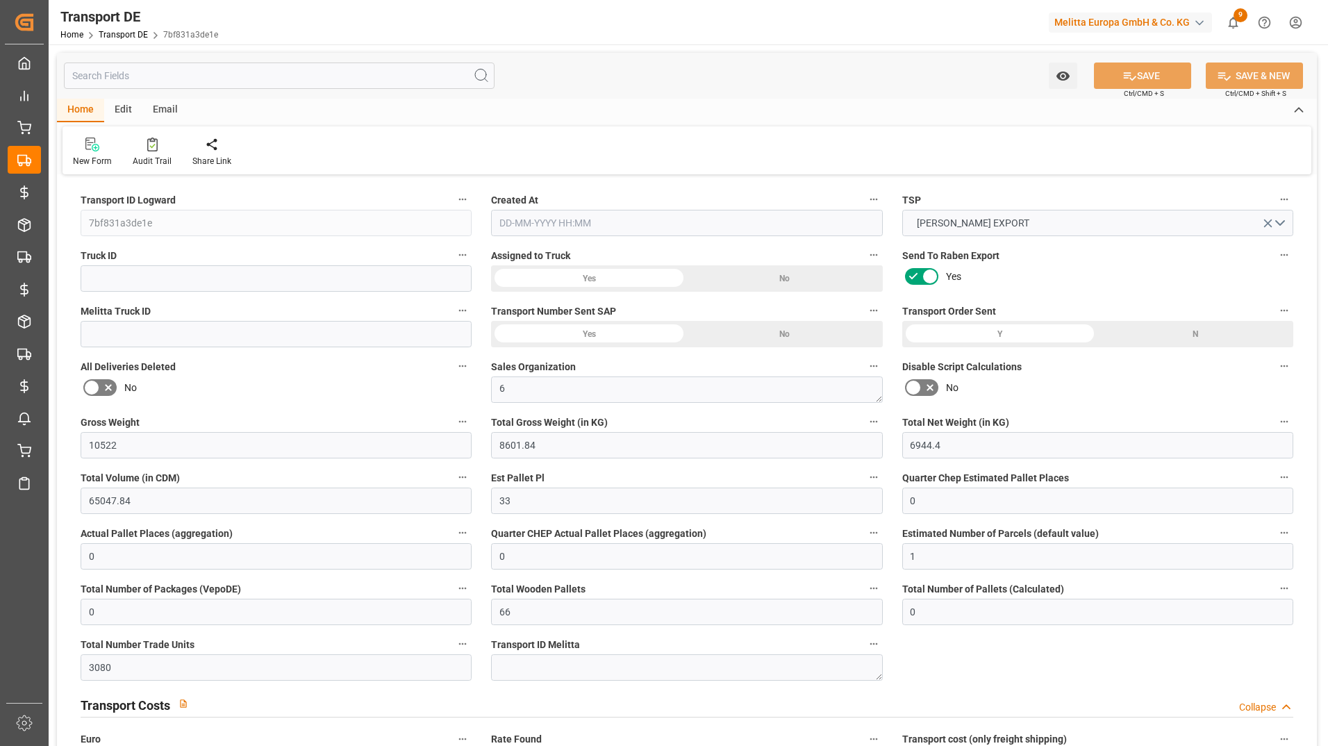
type input "0"
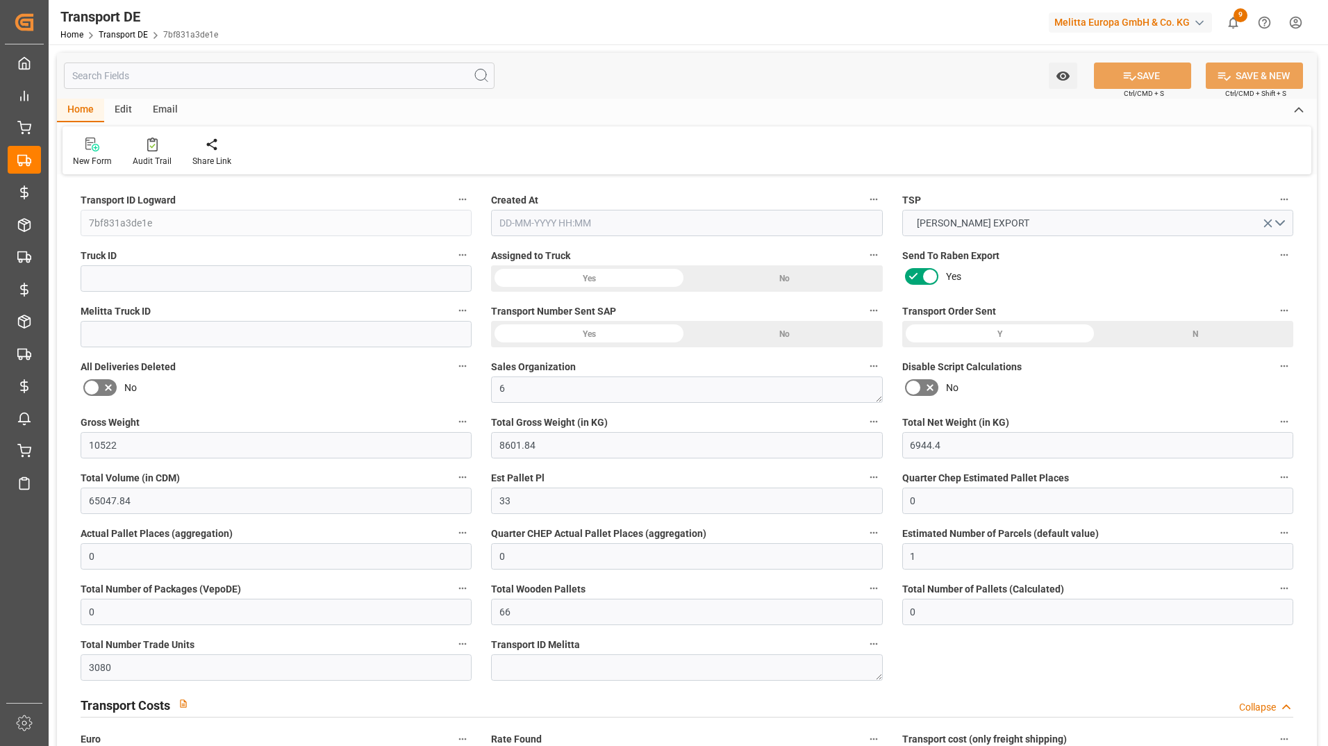
type input "8601.84"
type input "4710.8598"
type input "21"
type input "35"
type input "66"
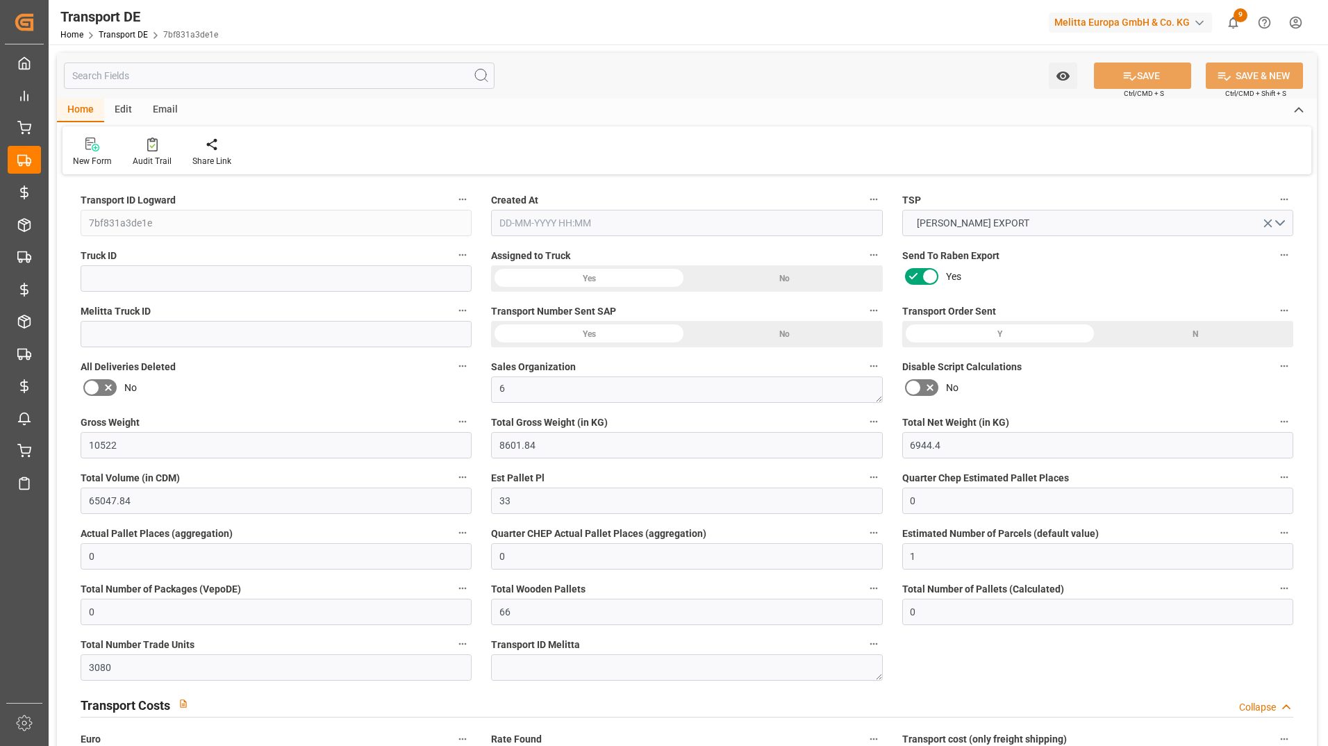
type input "0"
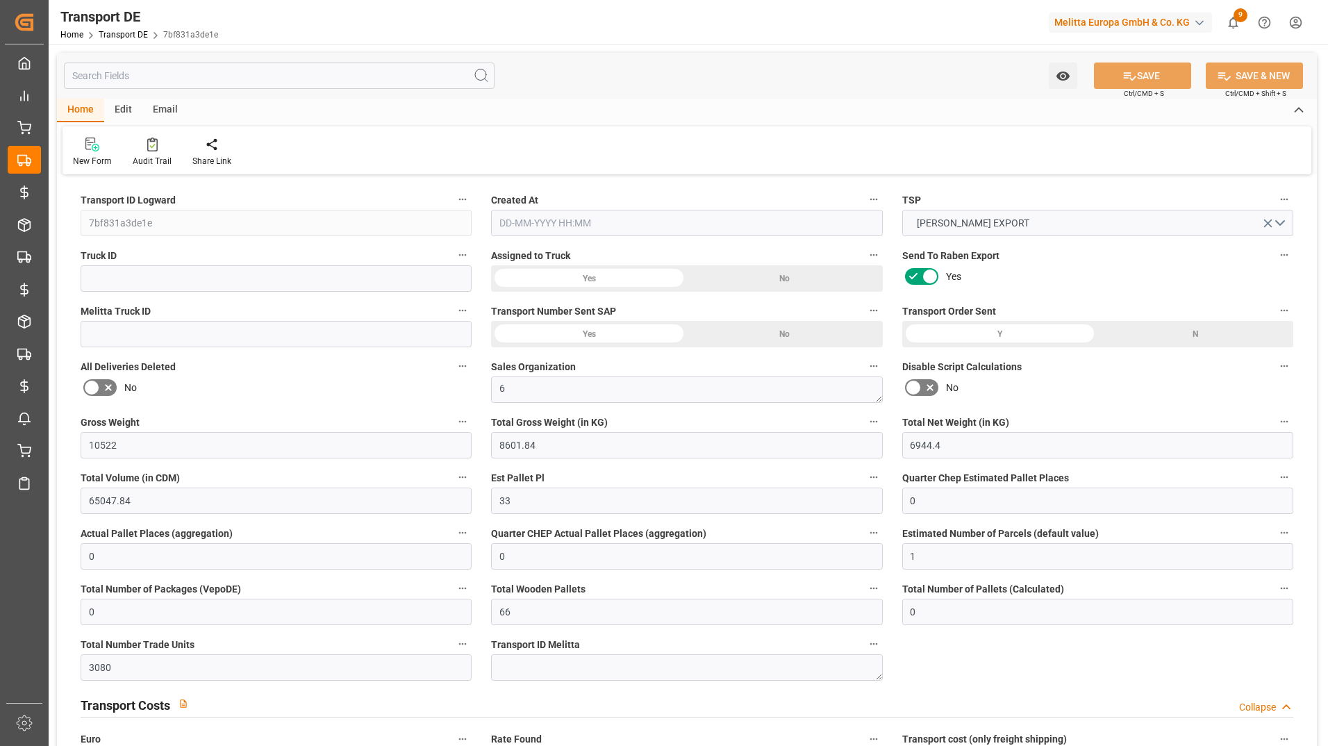
type input "1"
type input "0"
type input "3080"
type input "3.039"
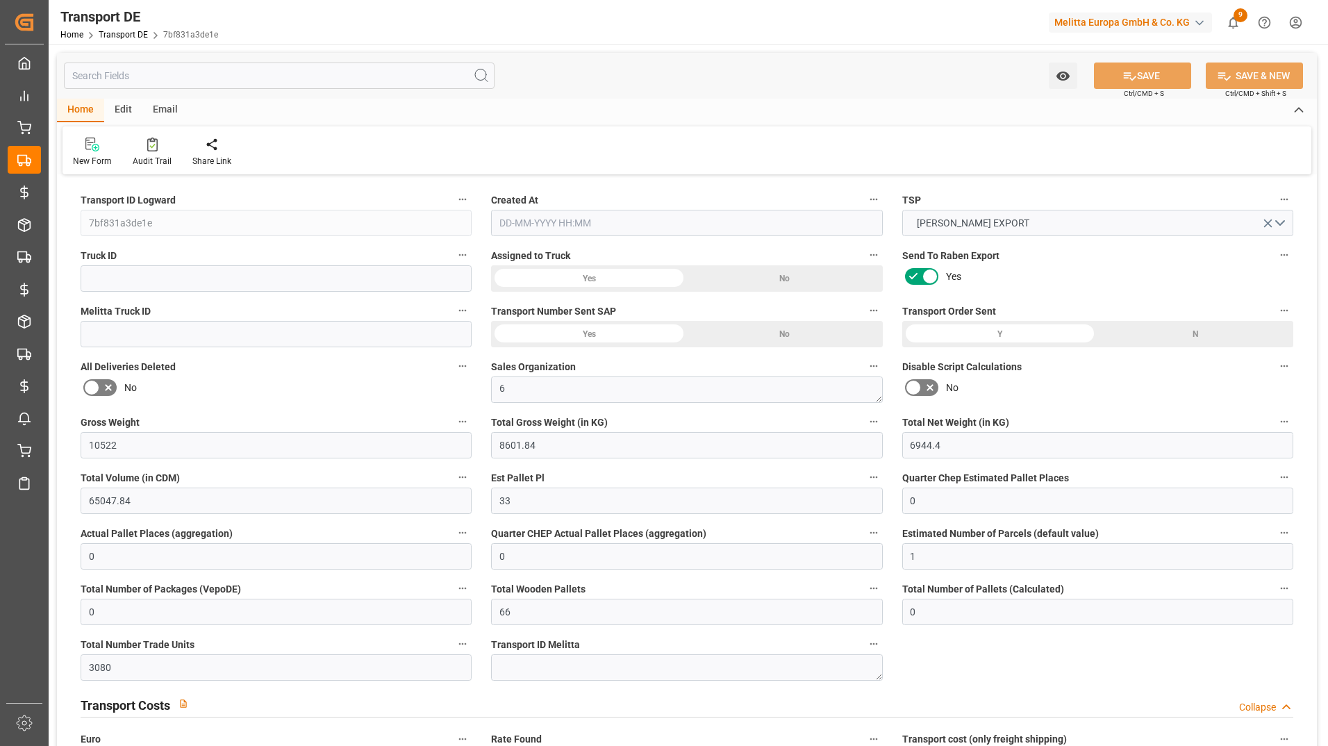
type input "0"
type input "[DATE] 15:48"
type input "[DATE]"
click at [189, 81] on input "text" at bounding box center [279, 76] width 431 height 26
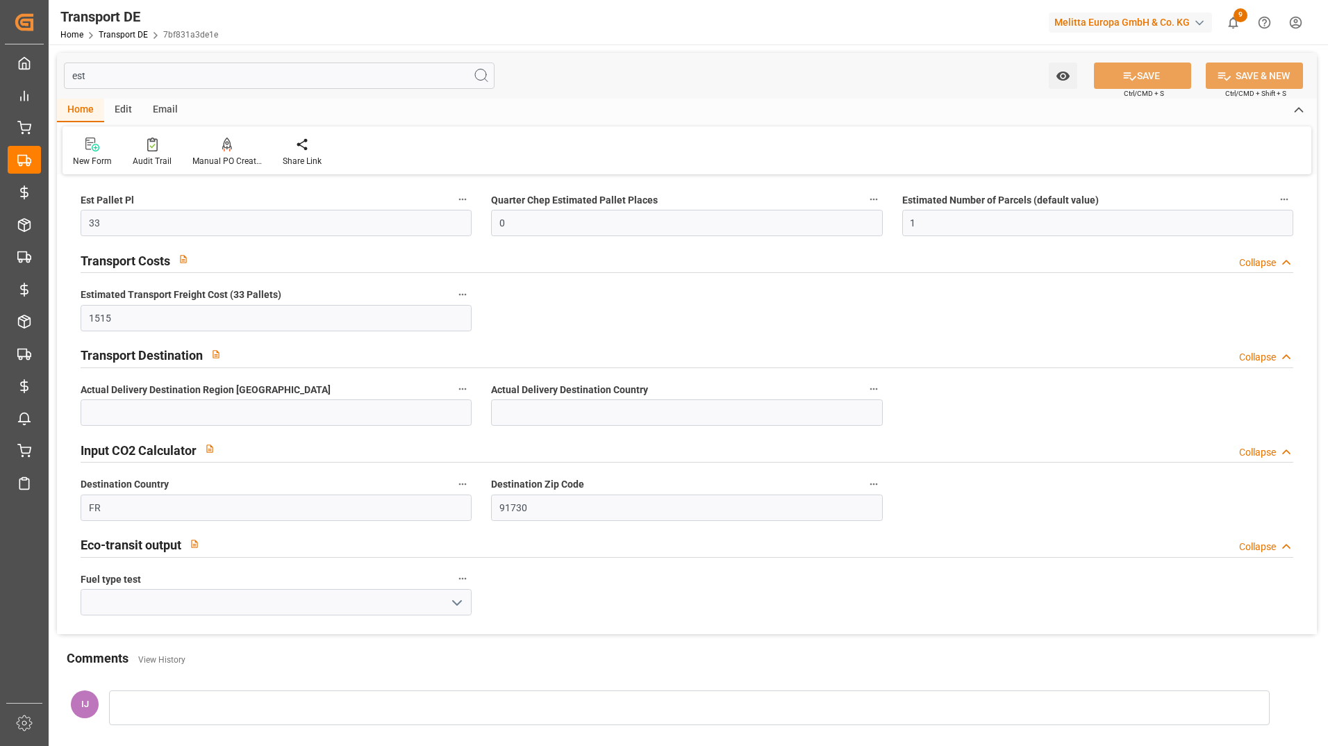
type input "es"
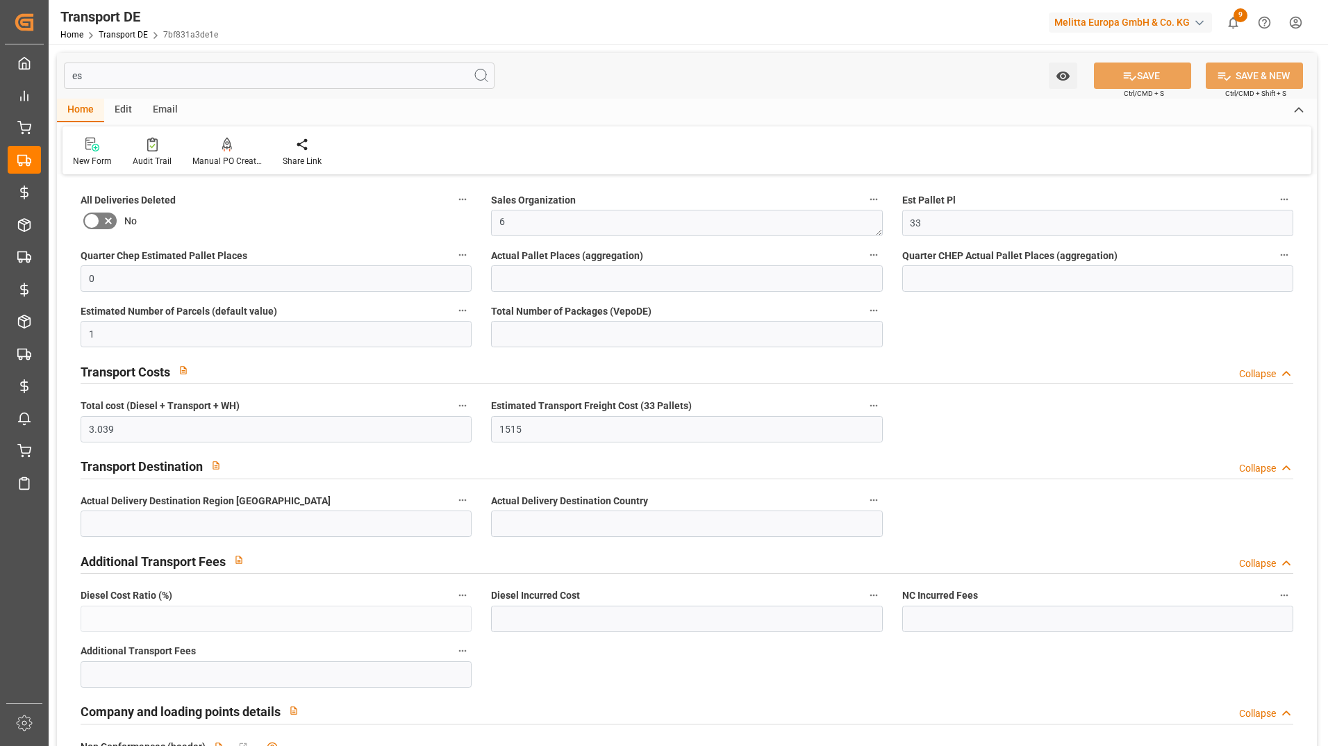
type input "0"
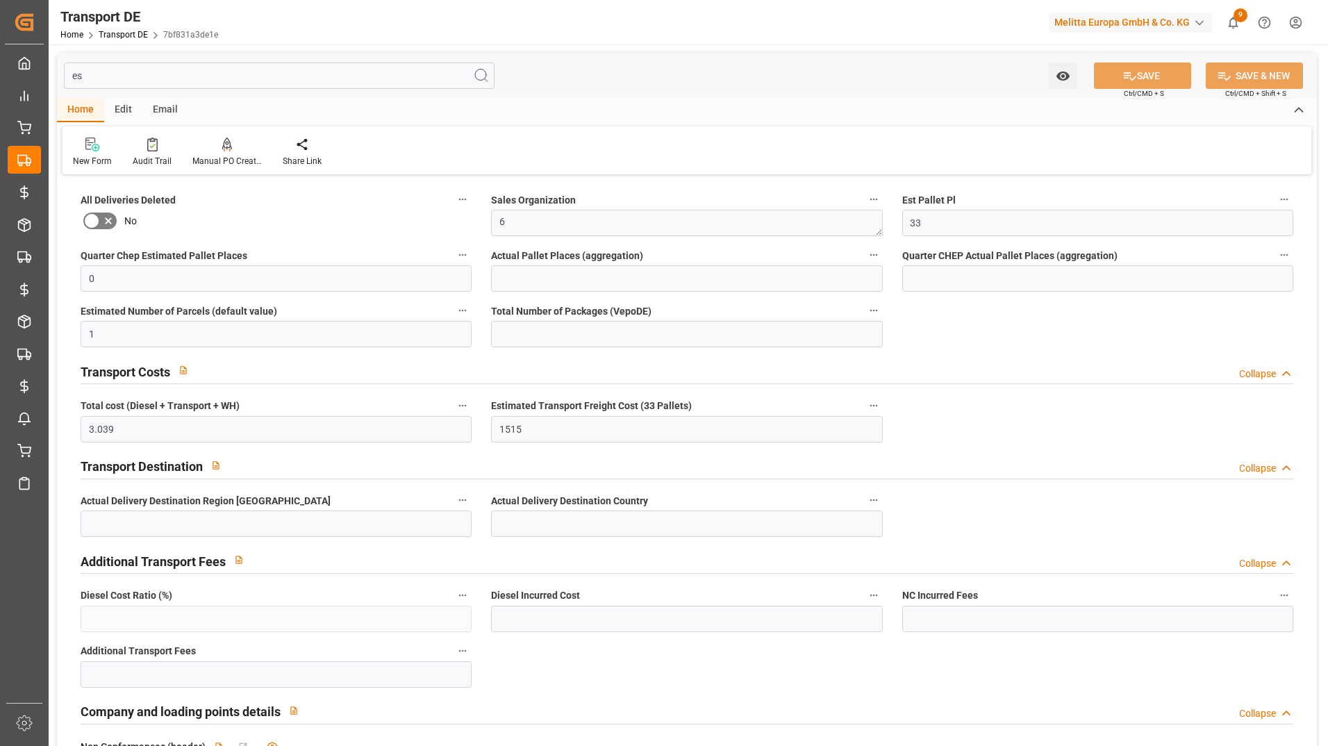
type input "0"
type input "e"
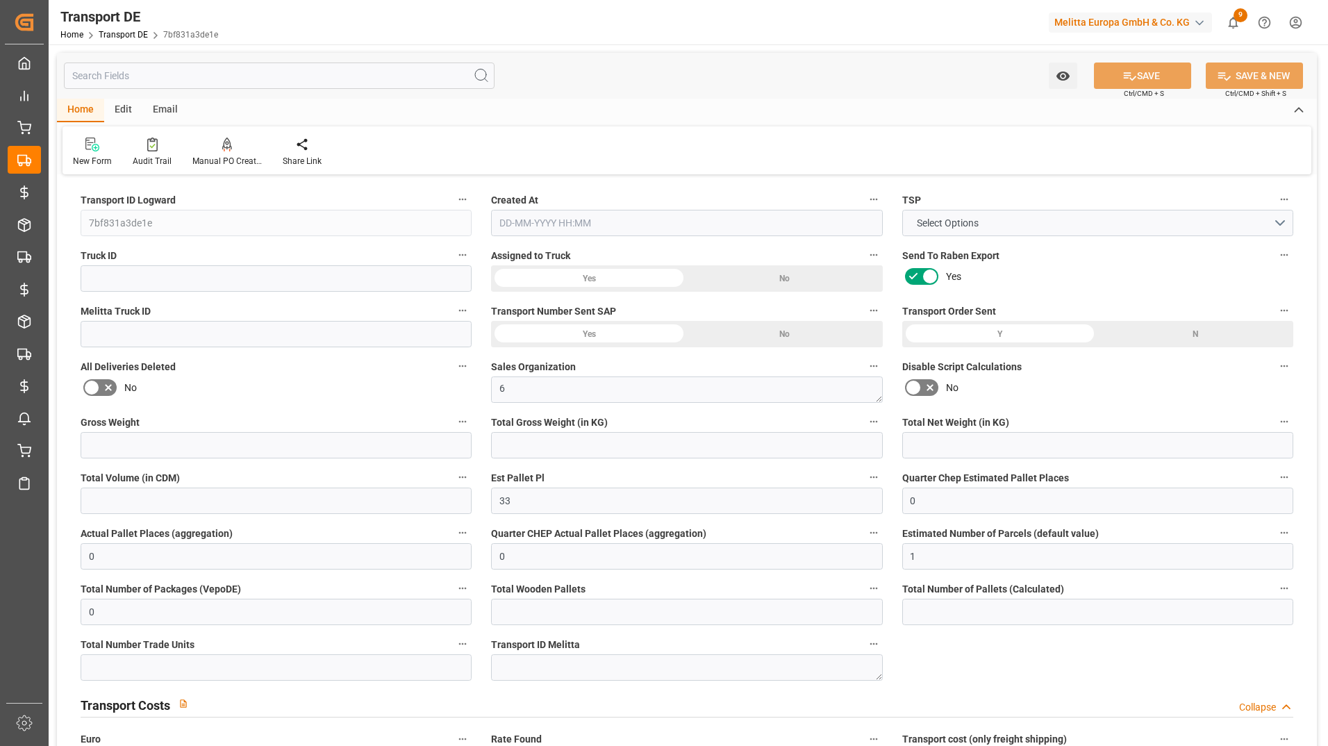
type input "10522"
type input "8601.84"
type input "6944.4"
type input "65047.84"
type input "66"
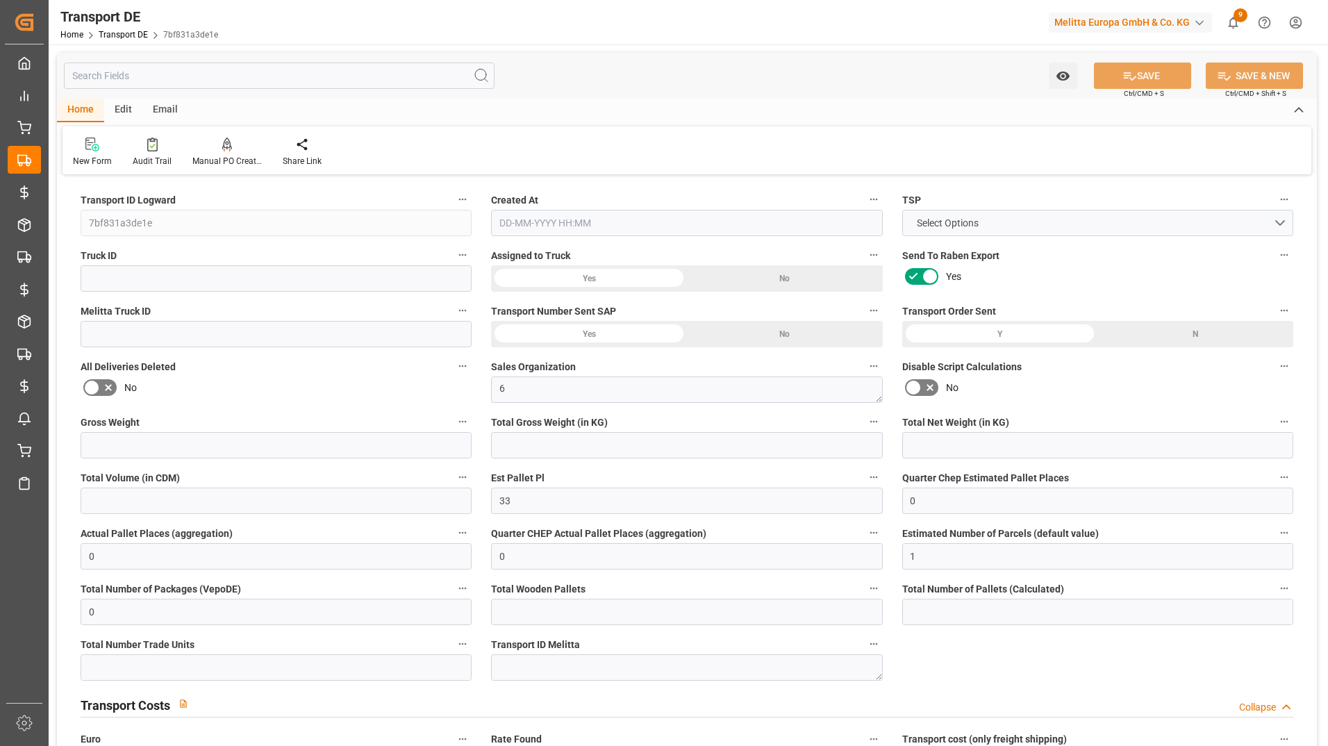
type input "0"
type input "3080"
type input "0"
type input "3.039"
type input "0"
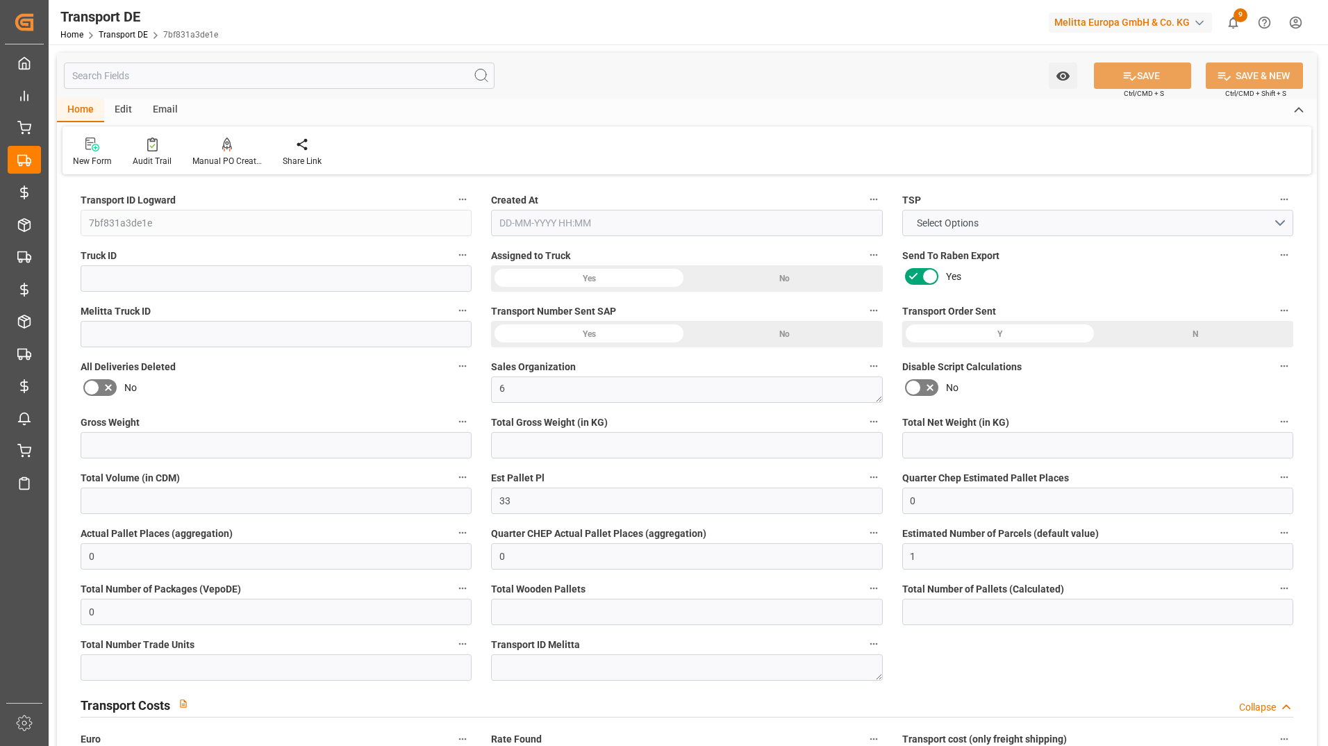
type input "91"
type input "0"
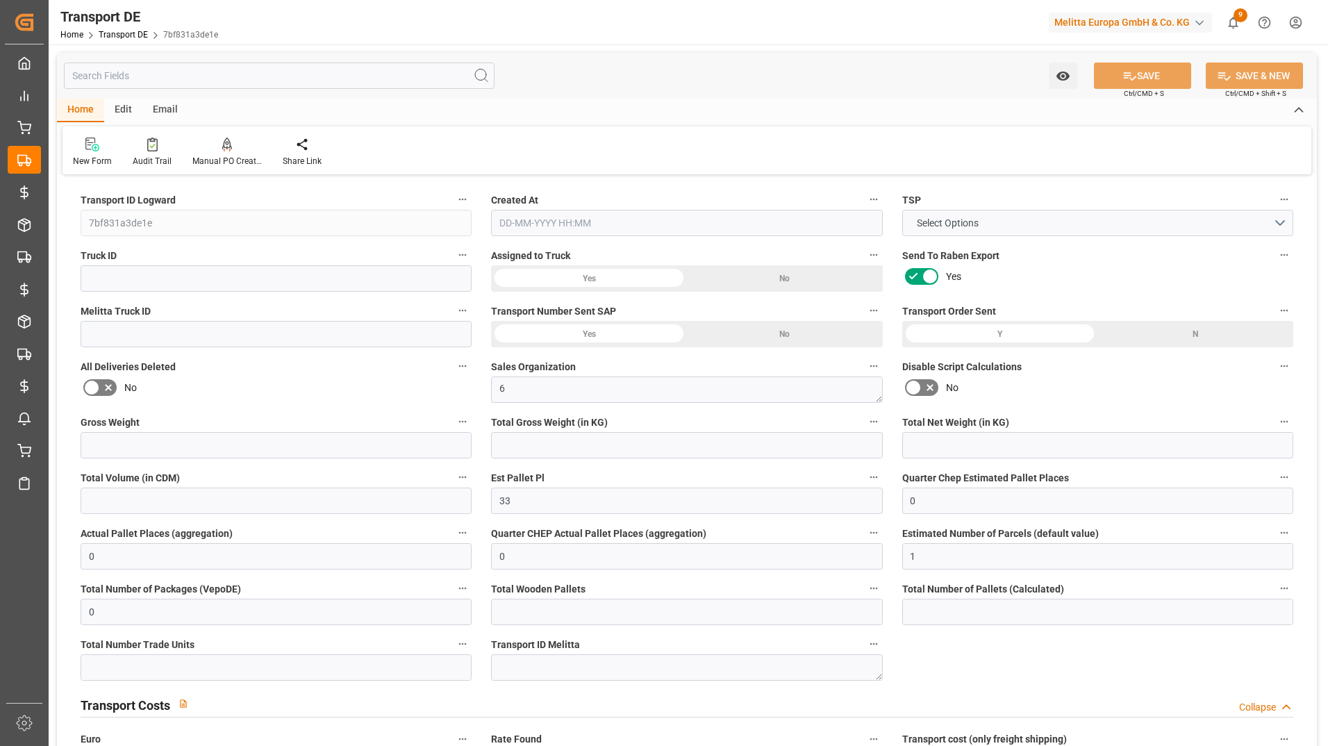
type input "0"
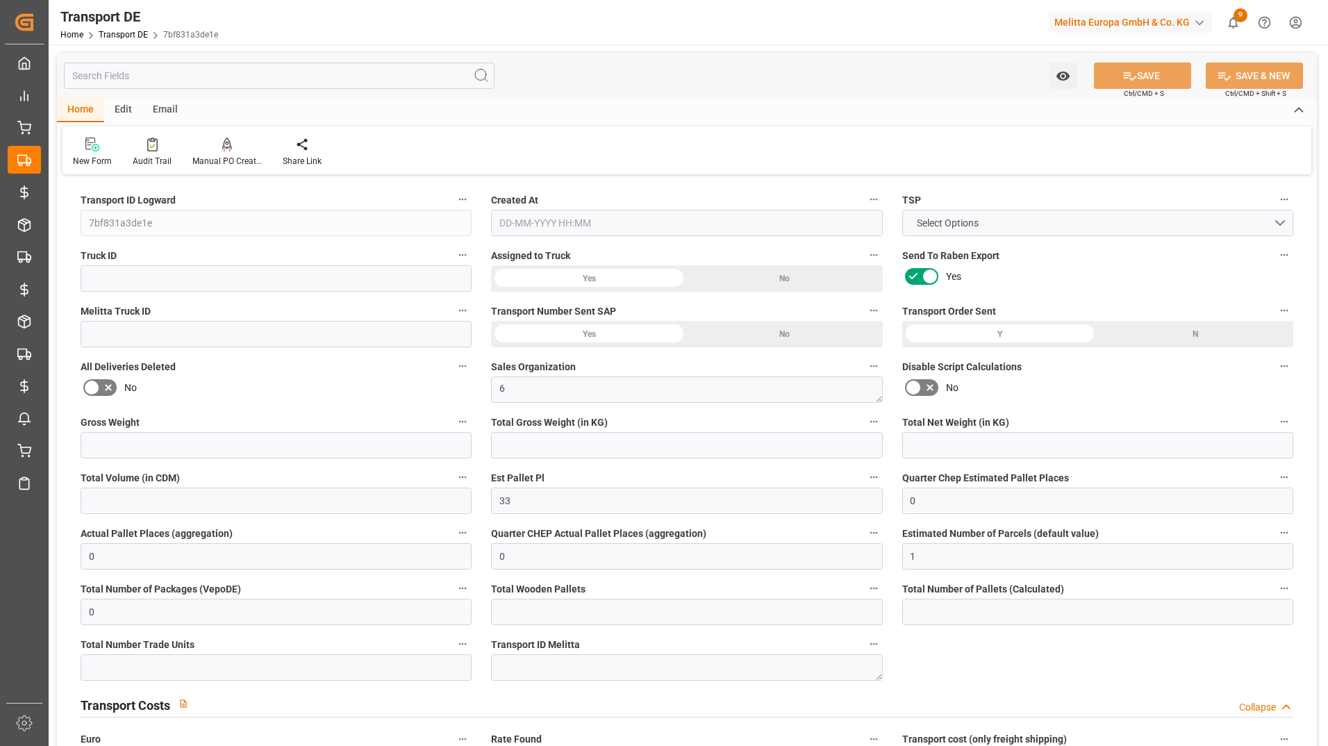
type input "0"
type input "Road"
type input "8601.84"
type input "4710.8598"
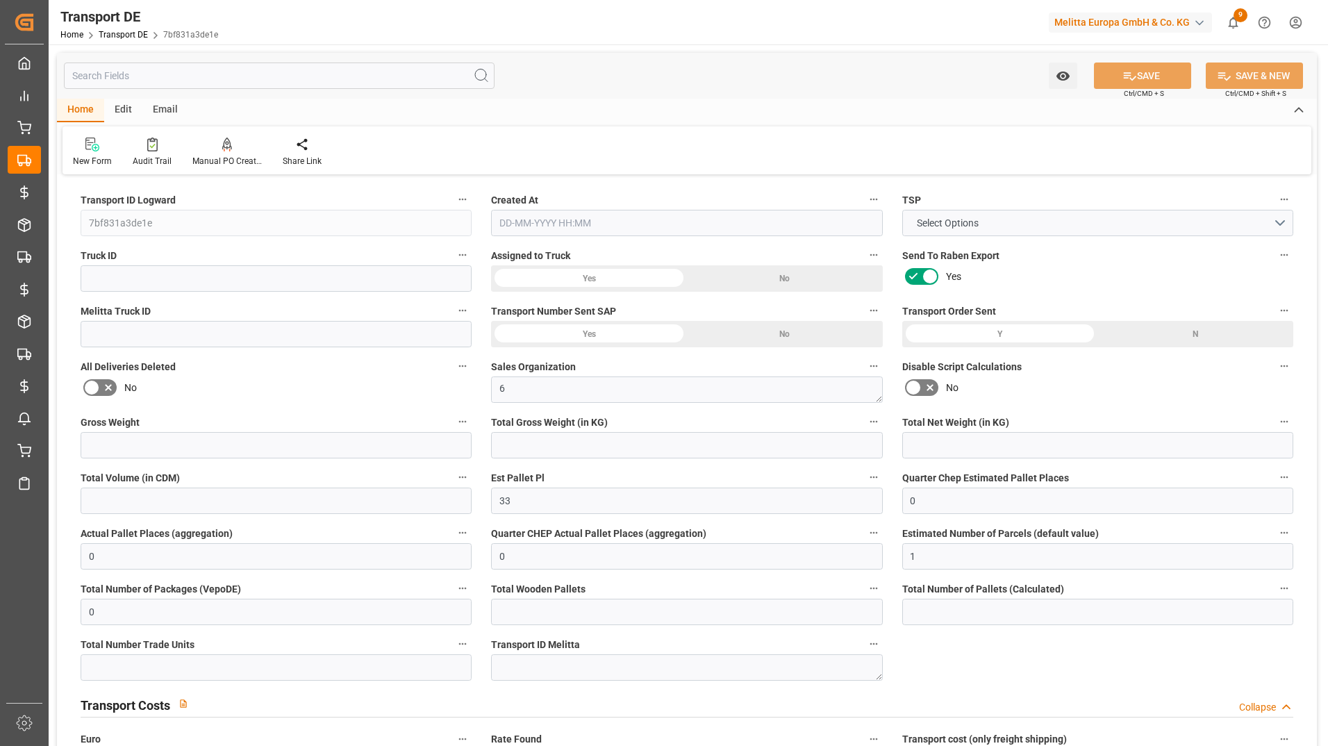
type input "3.5-7.5 t"
type input "21"
type input "35"
type input "EURO 6"
type input "Diesel"
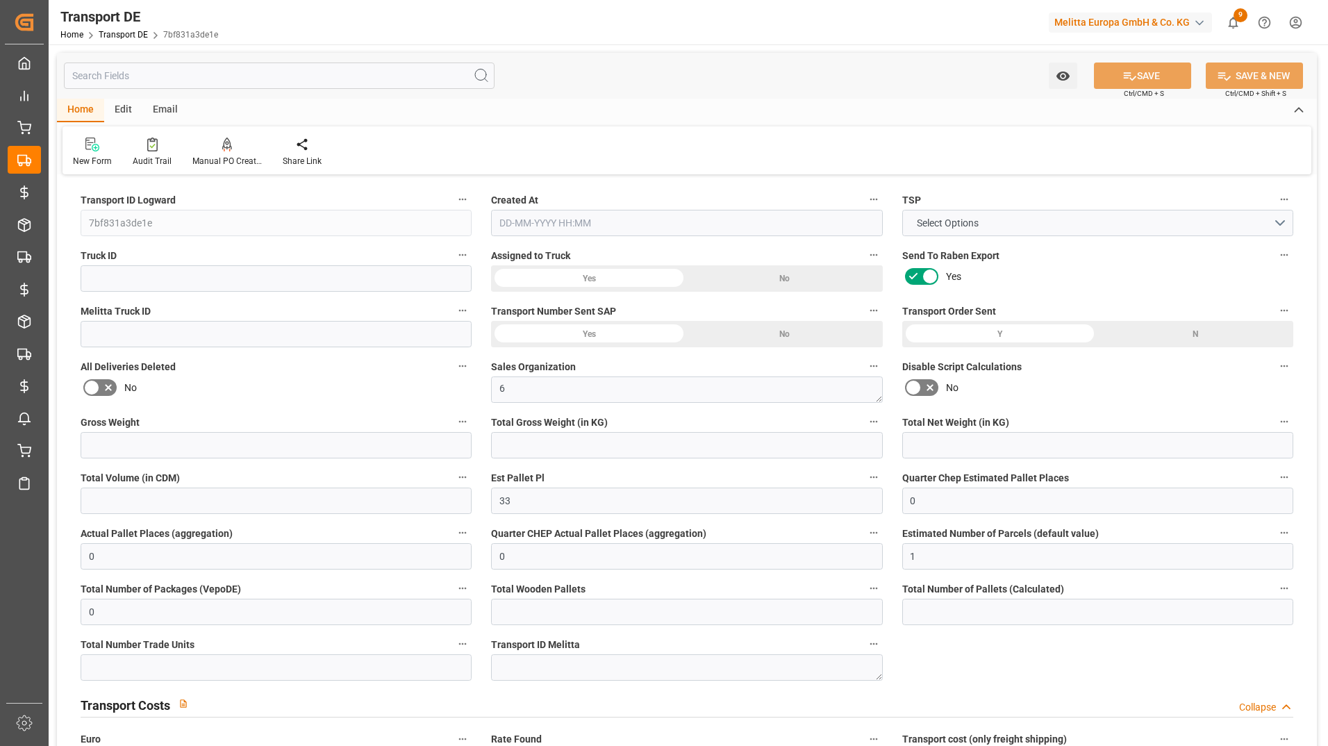
type input "66"
type input "0"
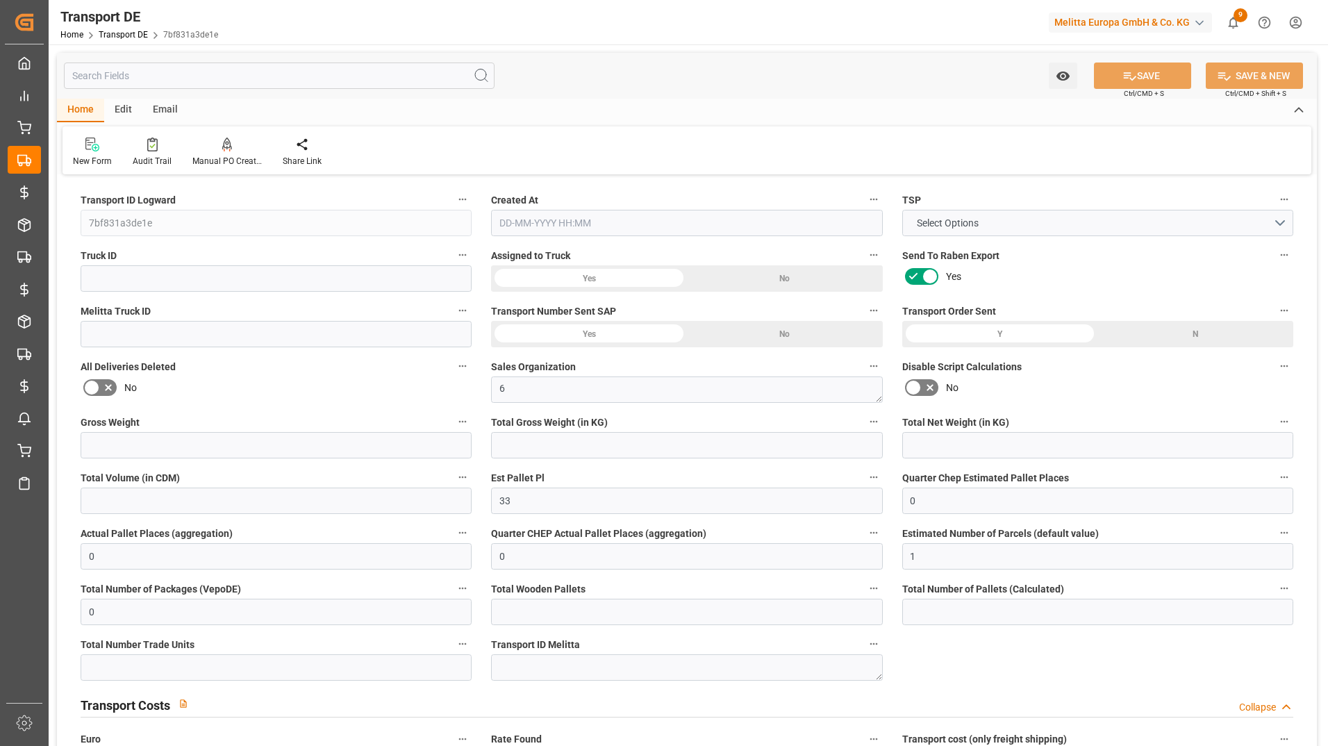
type input "0"
type input "1"
type input "0"
type input "3080"
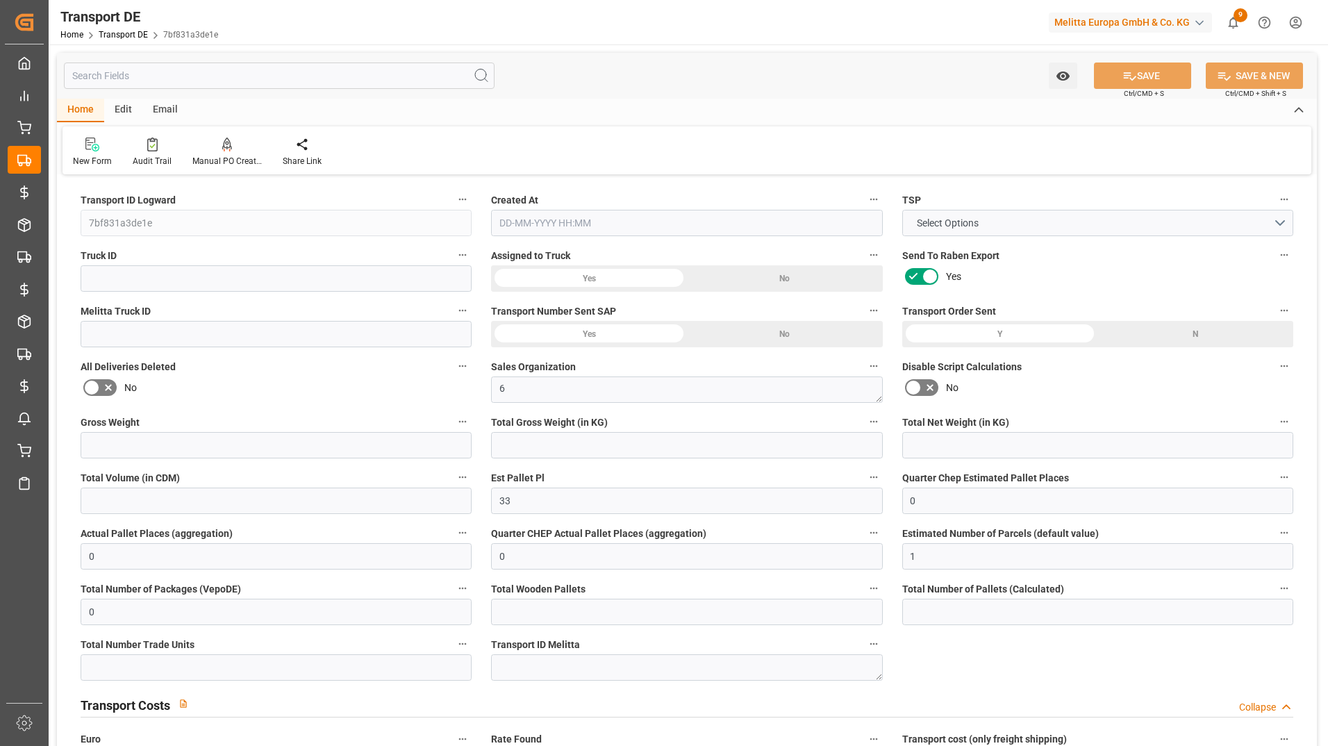
type input "3.039"
type input "0"
type input "[DATE] 15:48"
type input "[DATE]"
